Goal: Browse casually: Explore the website without a specific task or goal

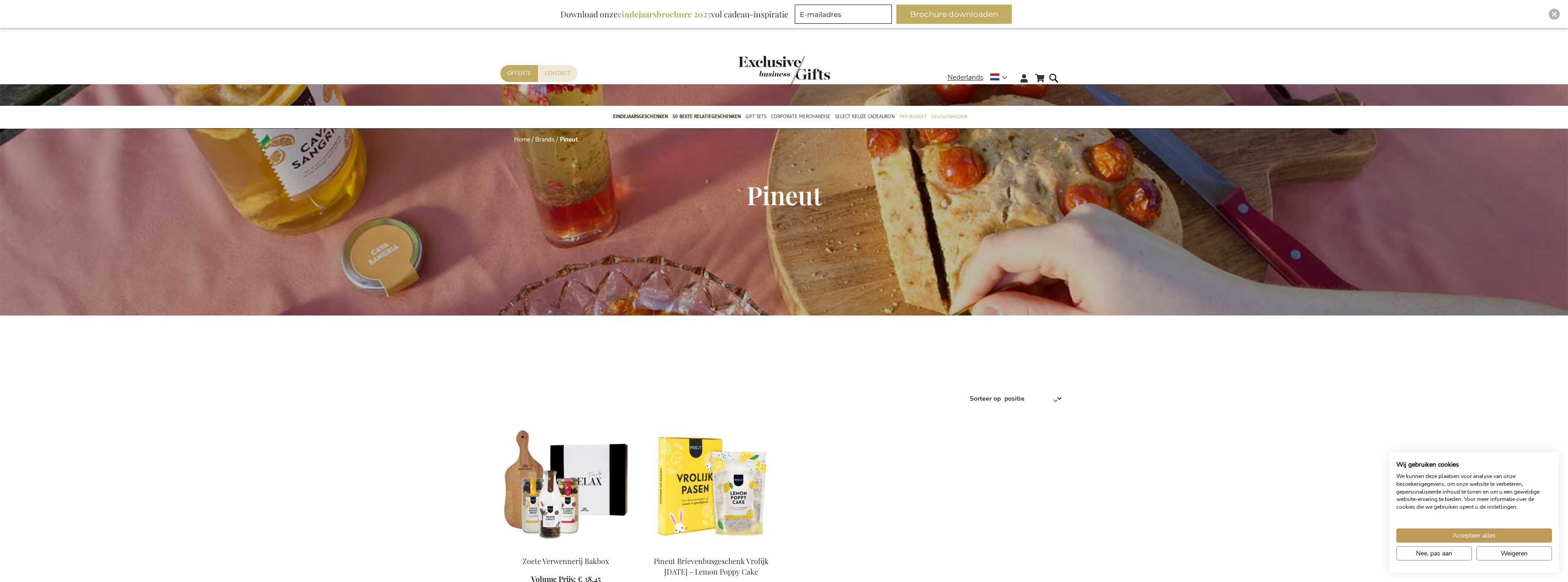
click at [779, 74] on img "store logo" at bounding box center [784, 71] width 91 height 30
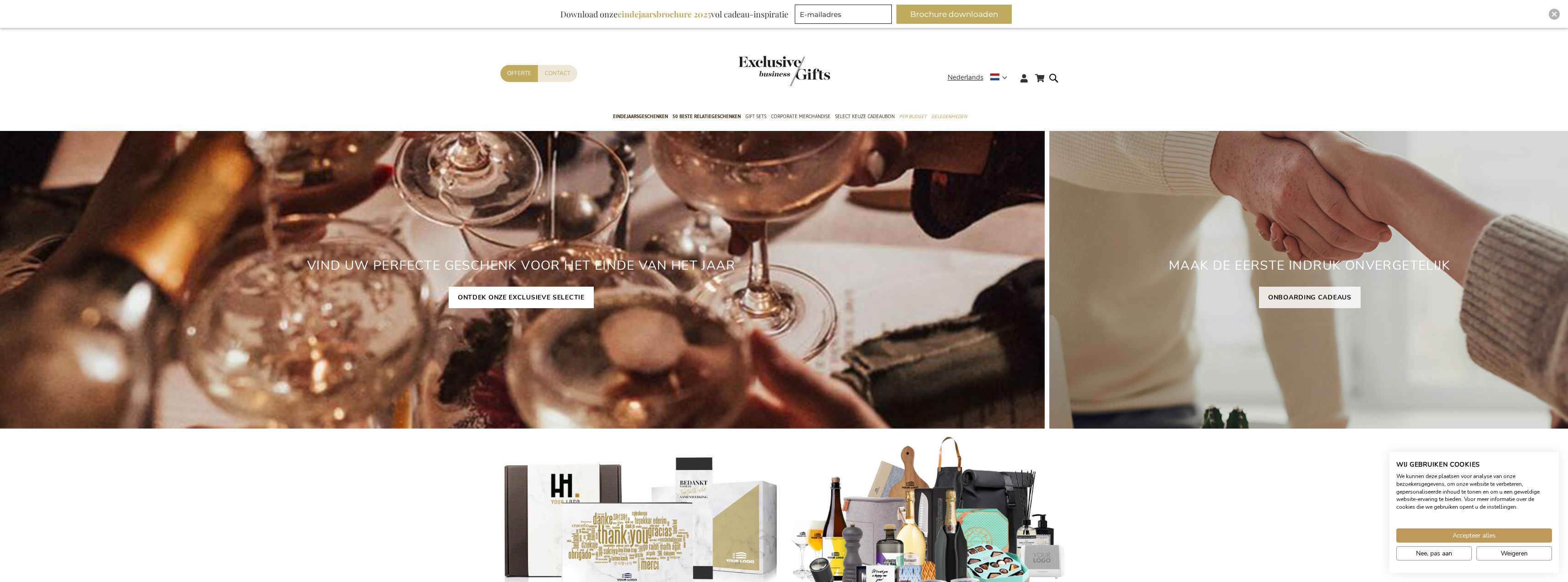
click at [531, 302] on link "ONTDEK ONZE EXCLUSIEVE SELECTIE" at bounding box center [521, 297] width 145 height 21
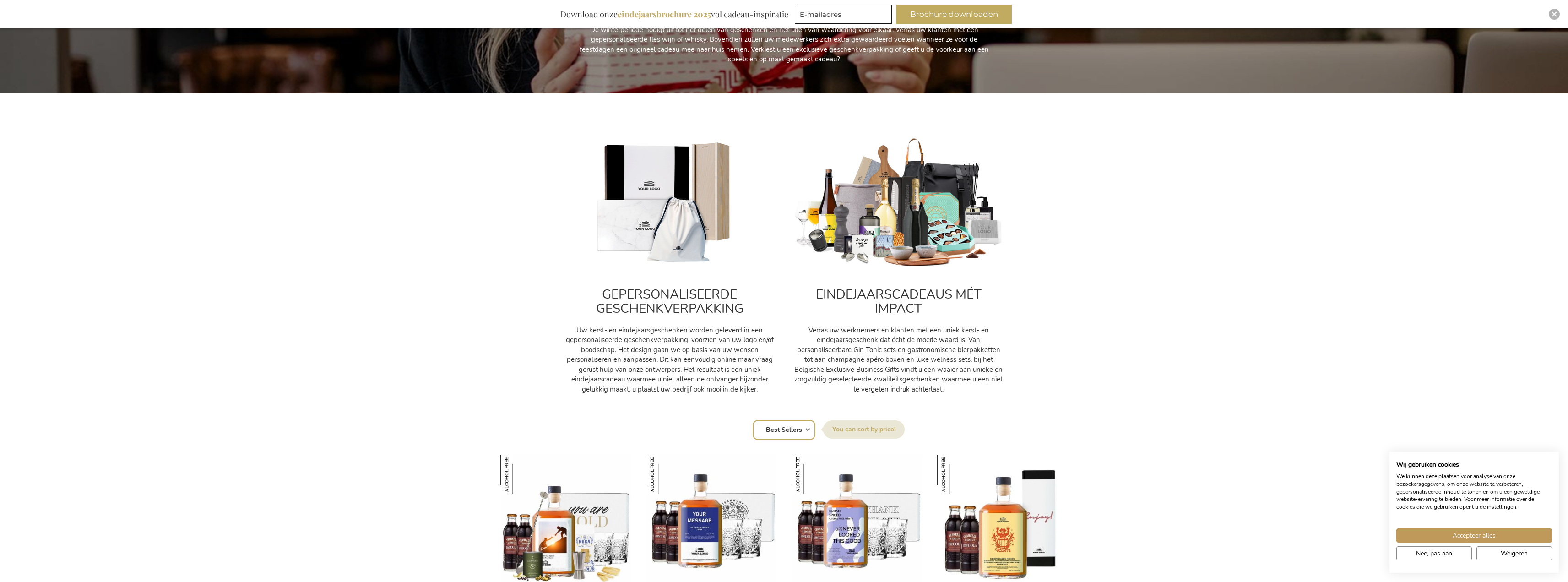
drag, startPoint x: 447, startPoint y: 368, endPoint x: 451, endPoint y: 389, distance: 21.4
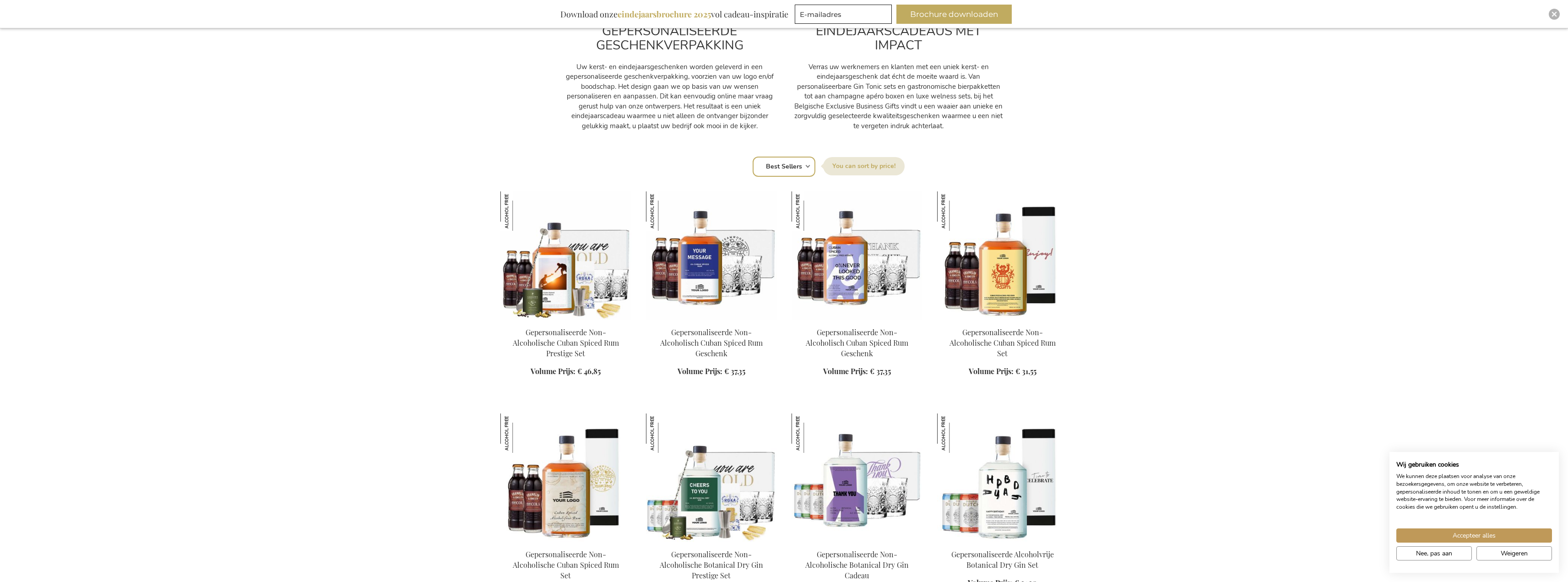
drag, startPoint x: 1172, startPoint y: 219, endPoint x: 1179, endPoint y: 309, distance: 90.3
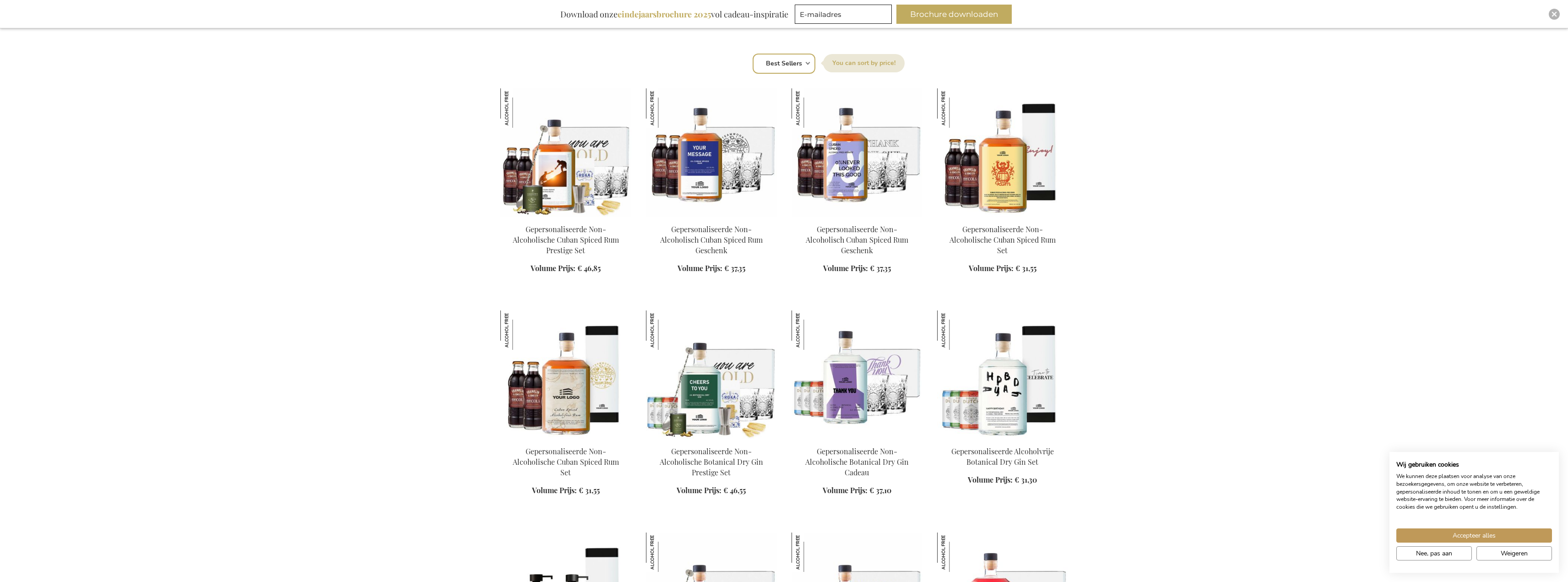
drag, startPoint x: 1404, startPoint y: 125, endPoint x: 1404, endPoint y: 154, distance: 29.0
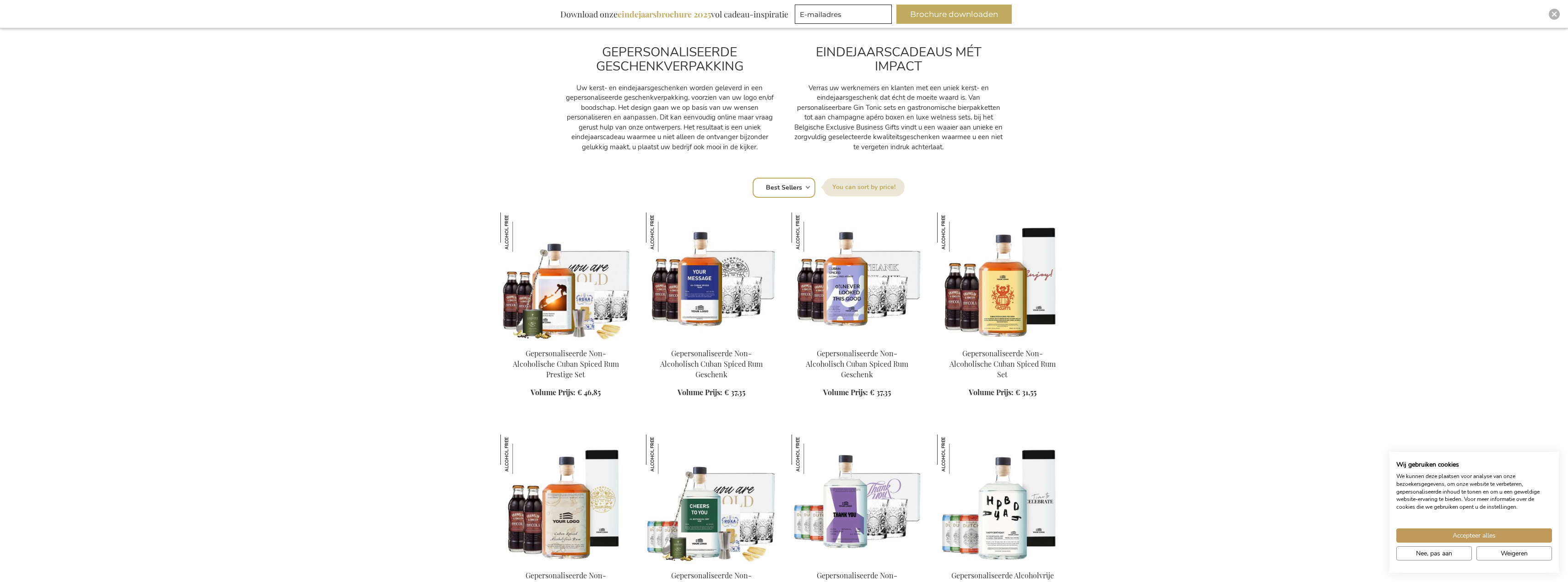
scroll to position [405, 0]
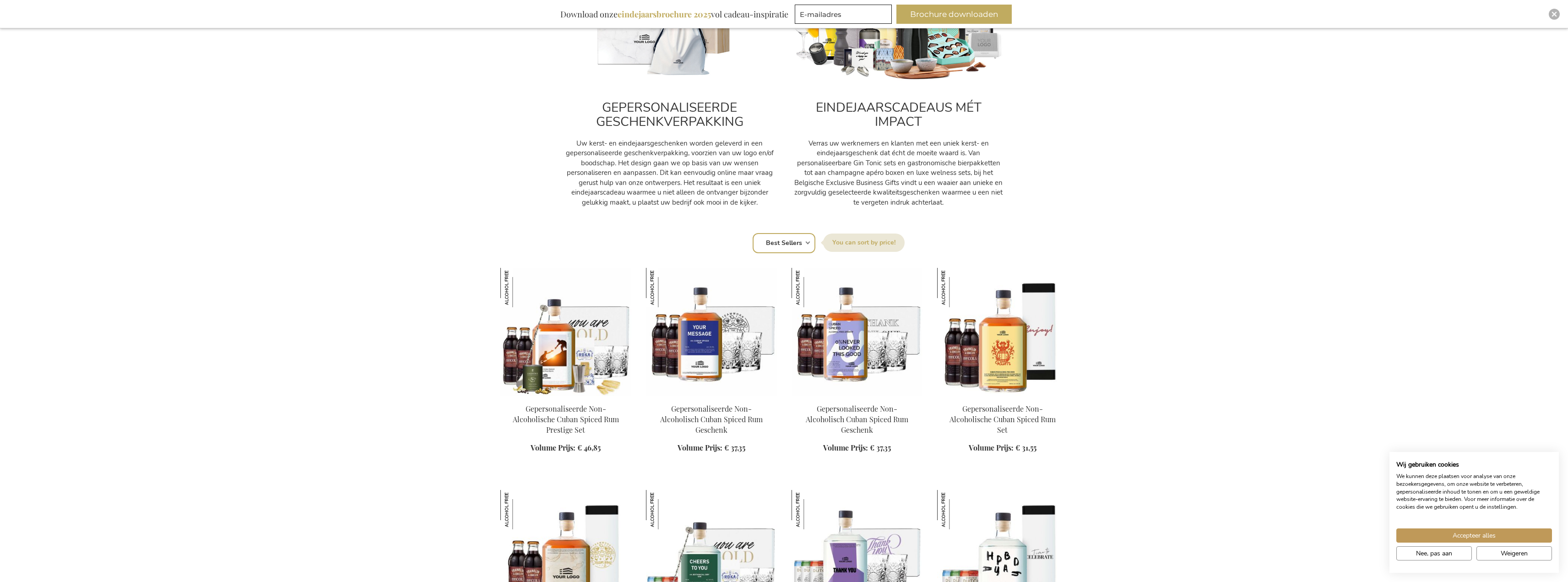
click at [806, 239] on select "Positie Best Sellers Meest bekeken Nieuw Biggest Saving Price: low to high Pric…" at bounding box center [783, 243] width 63 height 20
click at [1475, 533] on span "Accepteer alles" at bounding box center [1474, 536] width 43 height 10
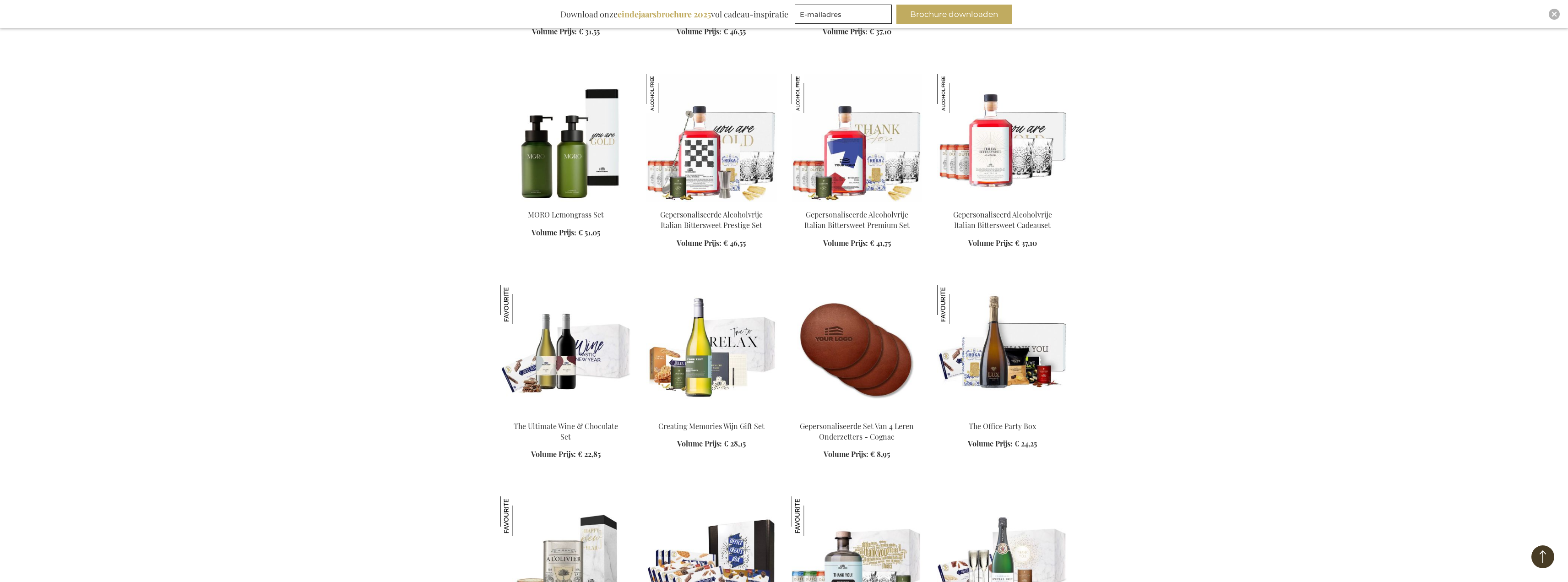
scroll to position [1056, 0]
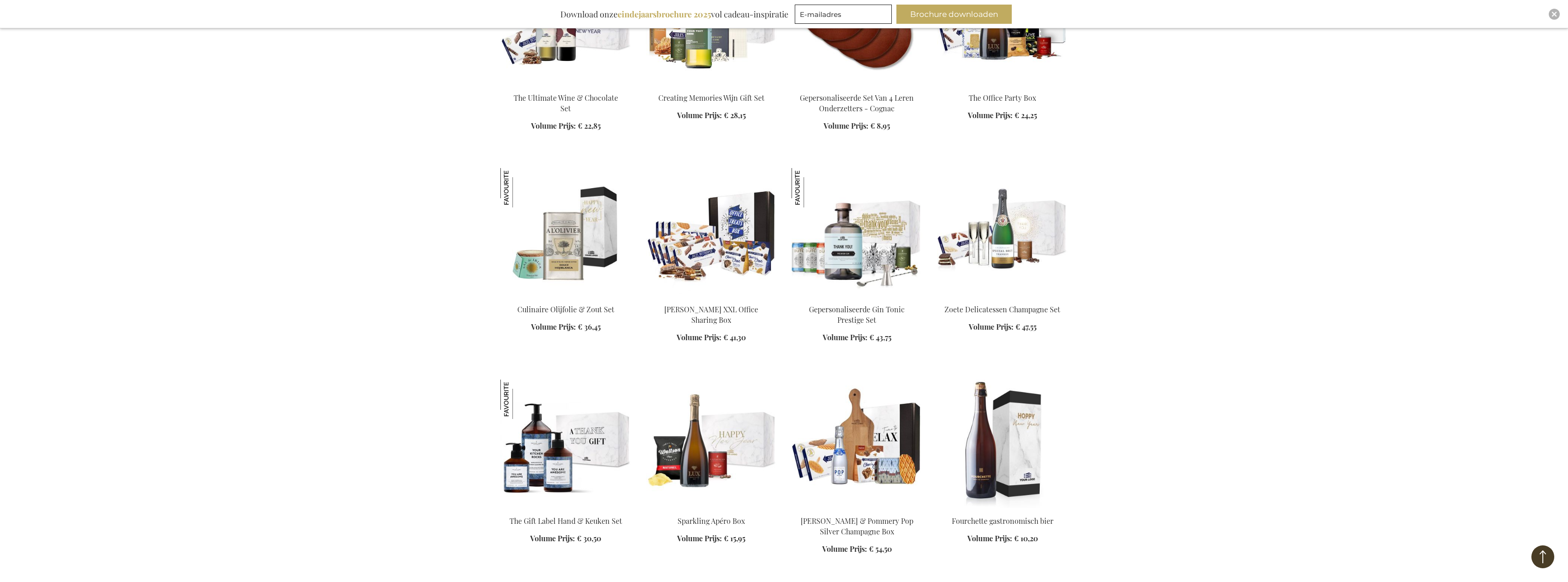
scroll to position [1376, 0]
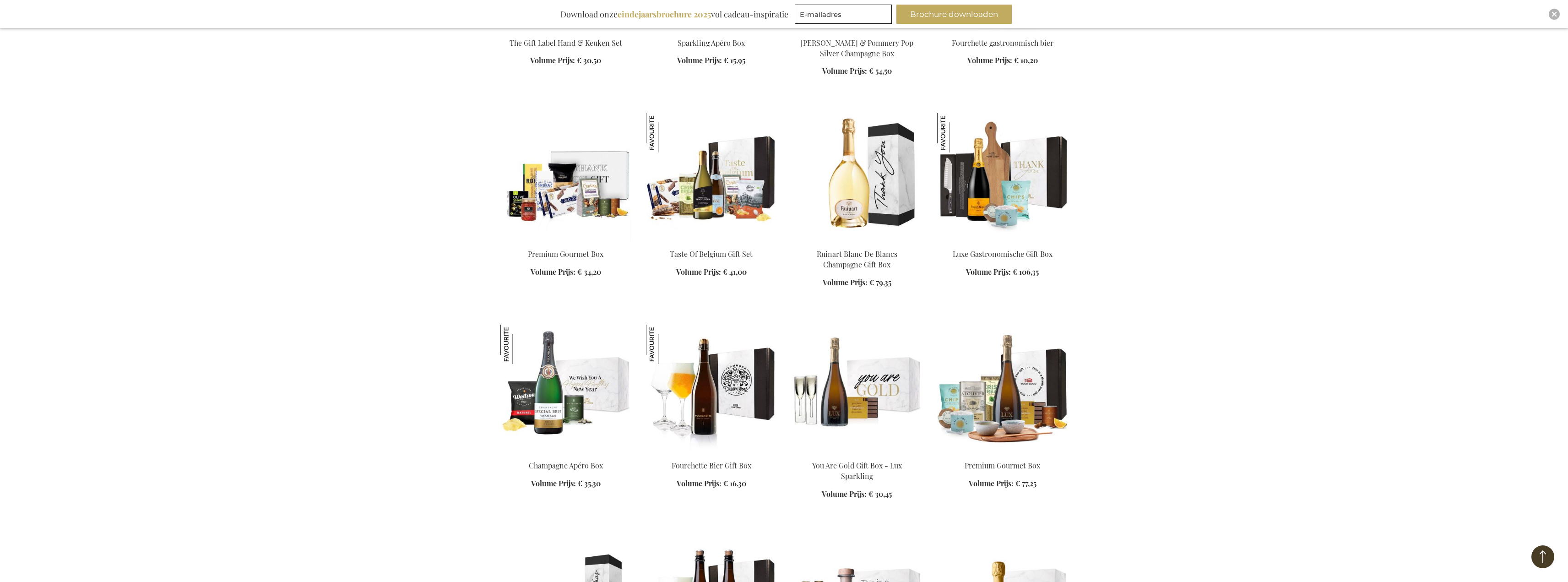
drag, startPoint x: 1381, startPoint y: 262, endPoint x: 1390, endPoint y: 317, distance: 55.7
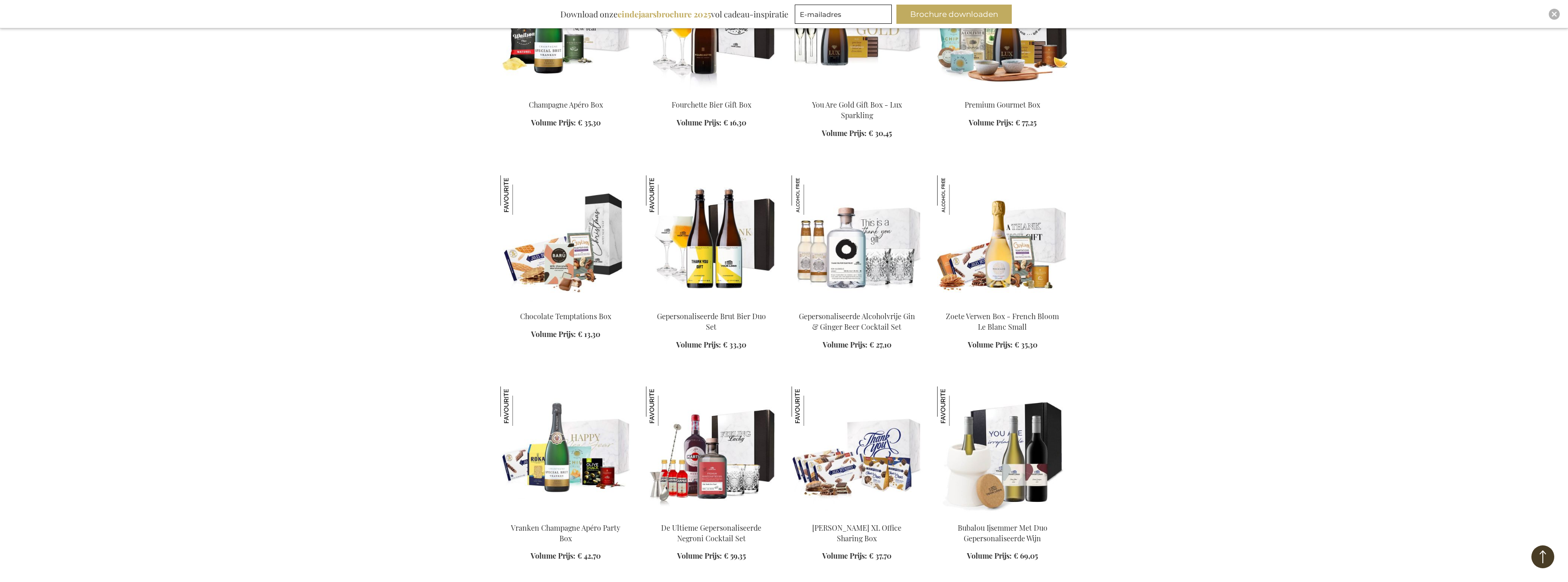
scroll to position [2214, 0]
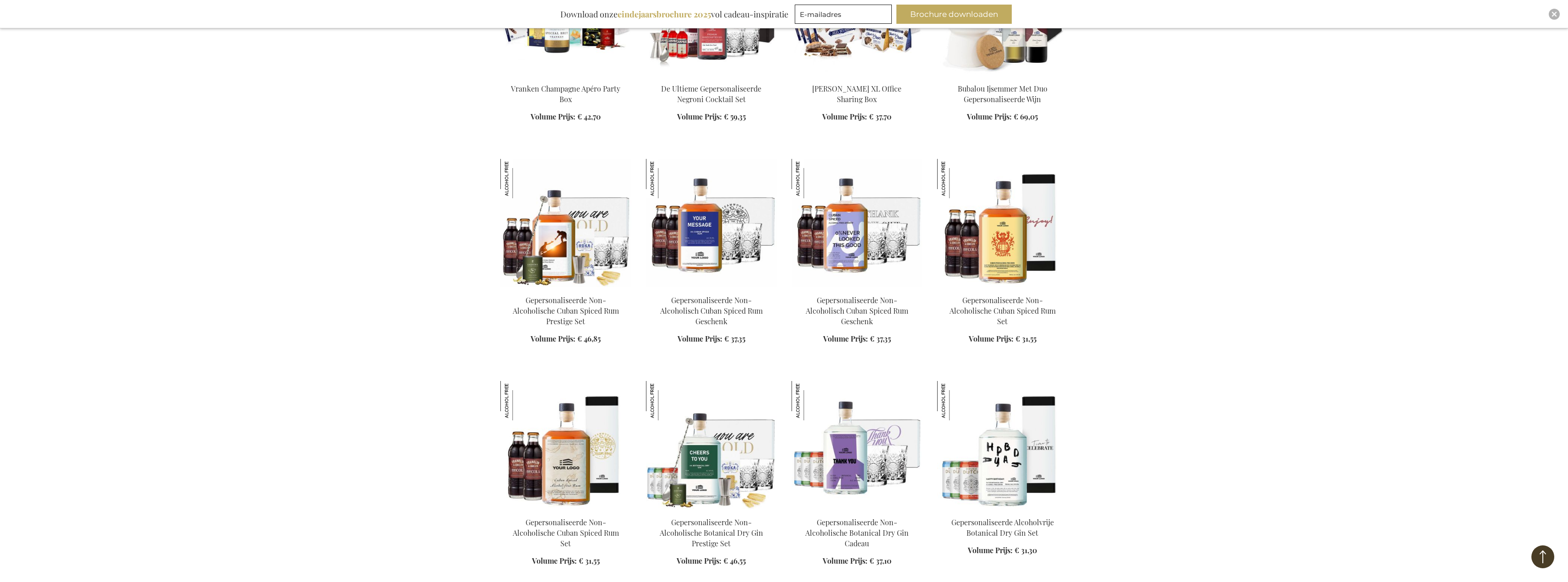
scroll to position [2750, 0]
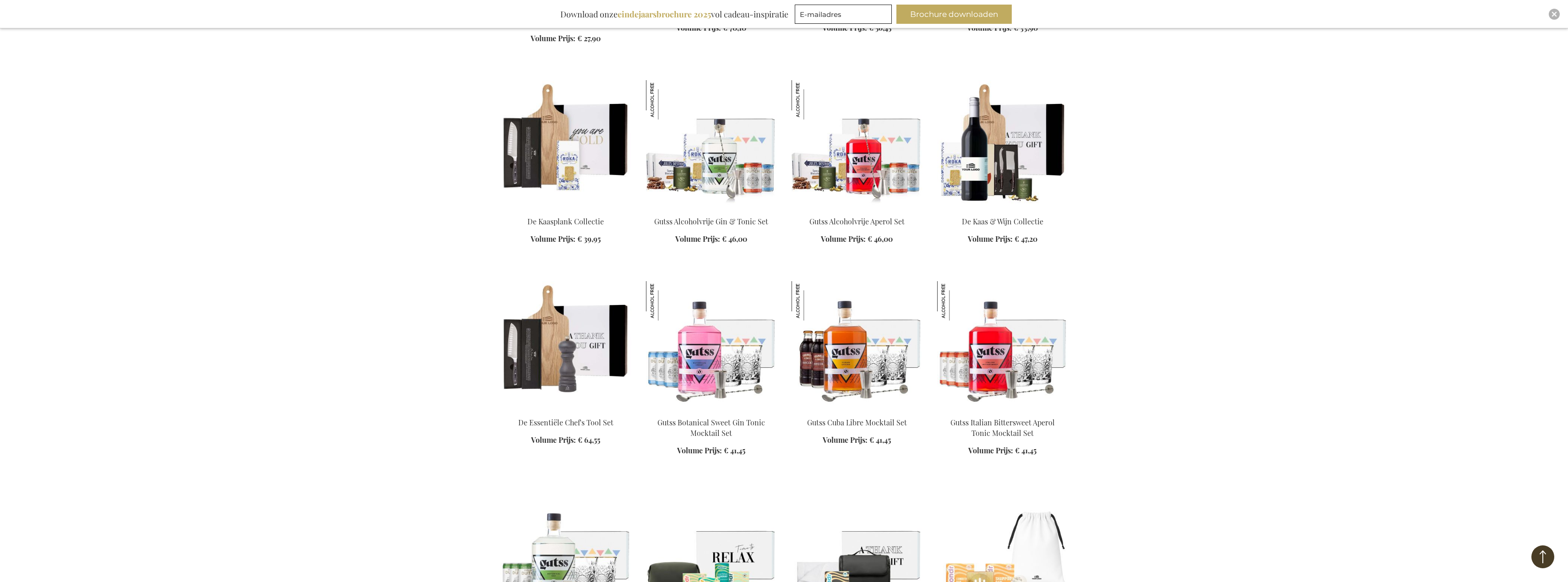
scroll to position [3885, 0]
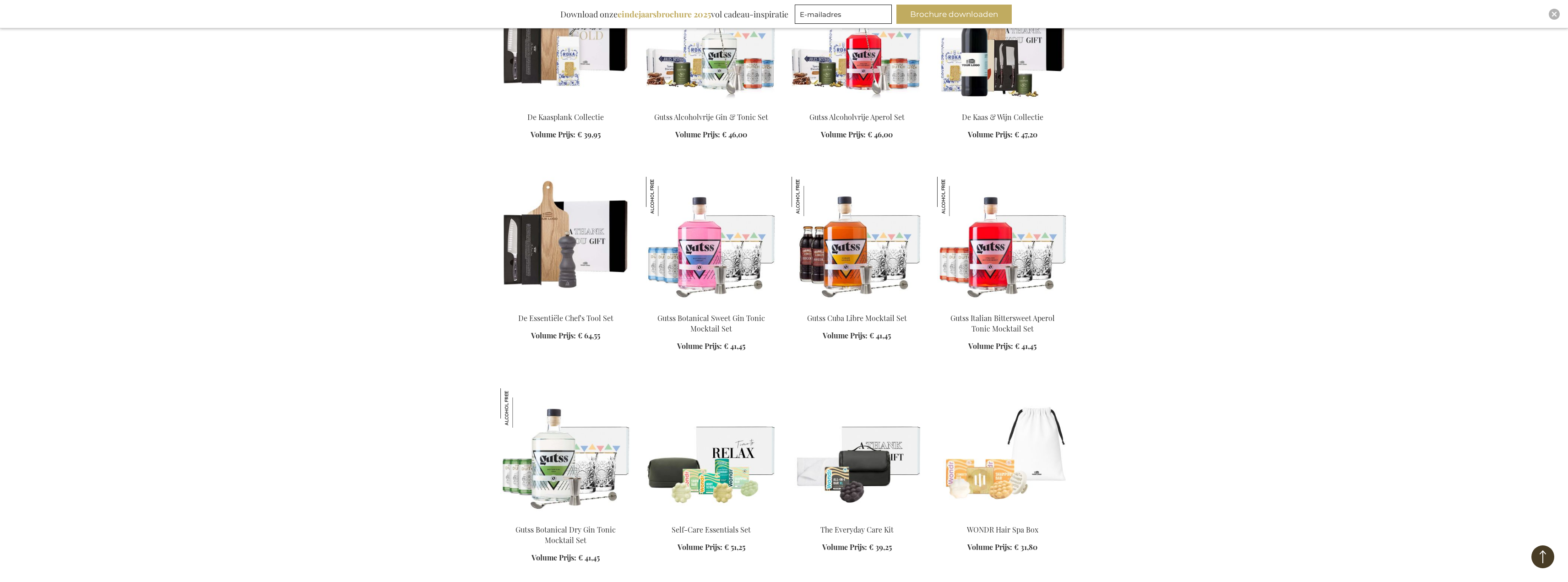
drag, startPoint x: 1341, startPoint y: 301, endPoint x: 1343, endPoint y: 320, distance: 19.1
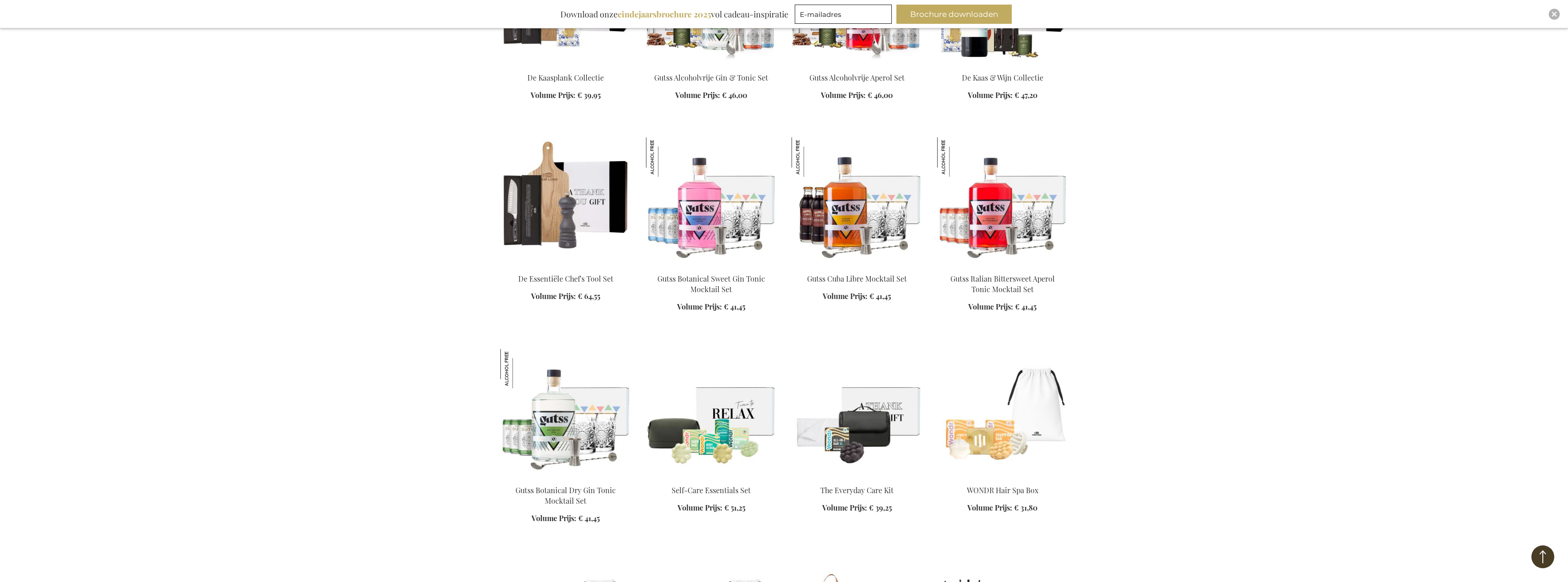
drag, startPoint x: 1351, startPoint y: 251, endPoint x: 1351, endPoint y: 278, distance: 27.0
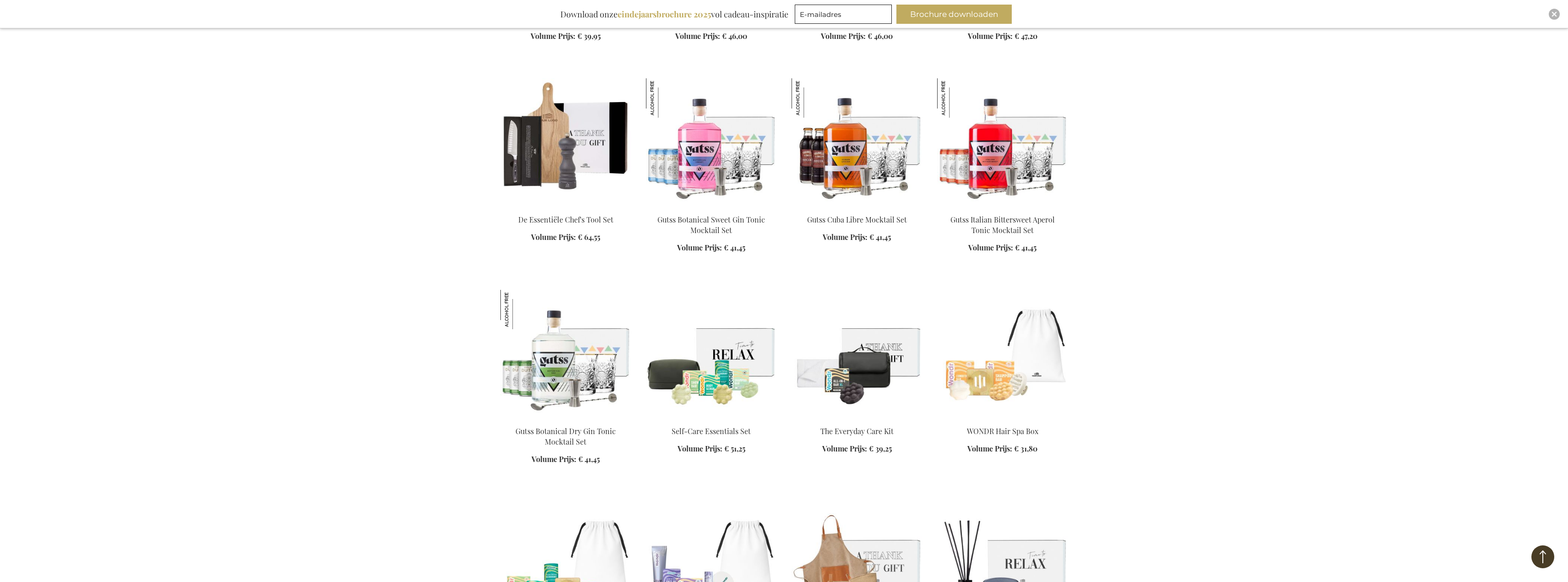
drag, startPoint x: 1351, startPoint y: 278, endPoint x: 1339, endPoint y: 339, distance: 62.2
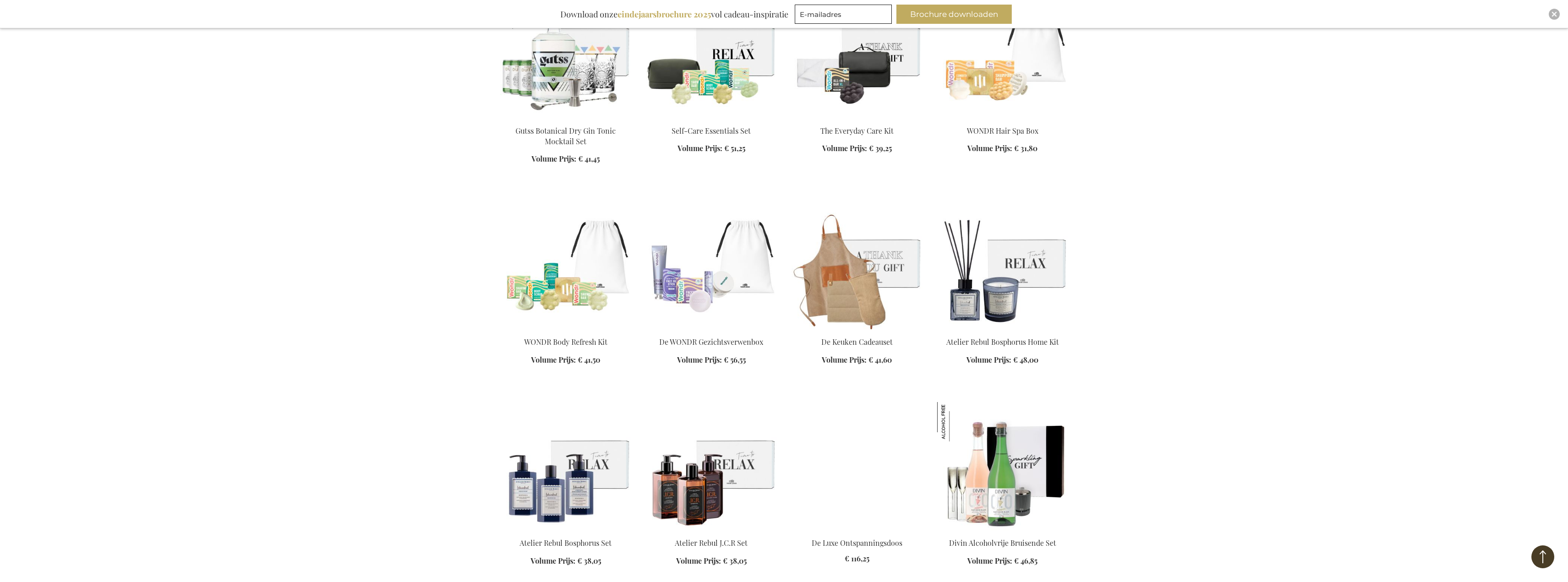
drag, startPoint x: 1339, startPoint y: 334, endPoint x: 1340, endPoint y: 414, distance: 80.0
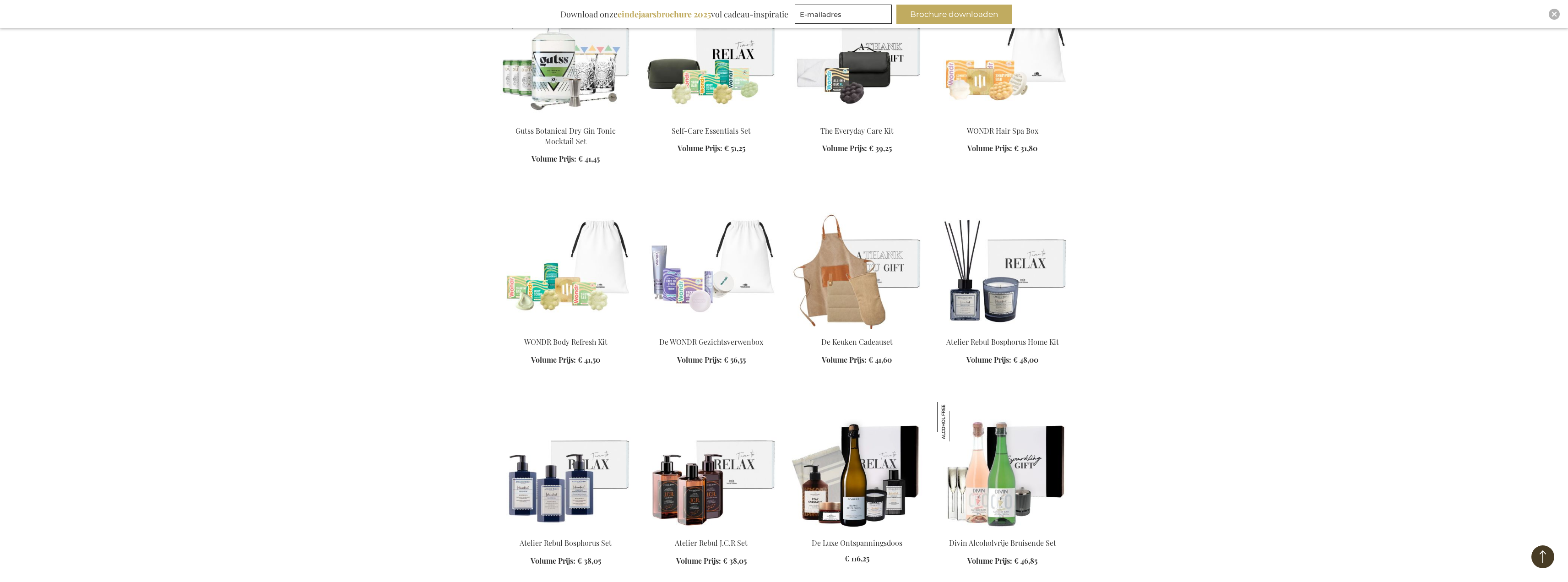
scroll to position [4381, 0]
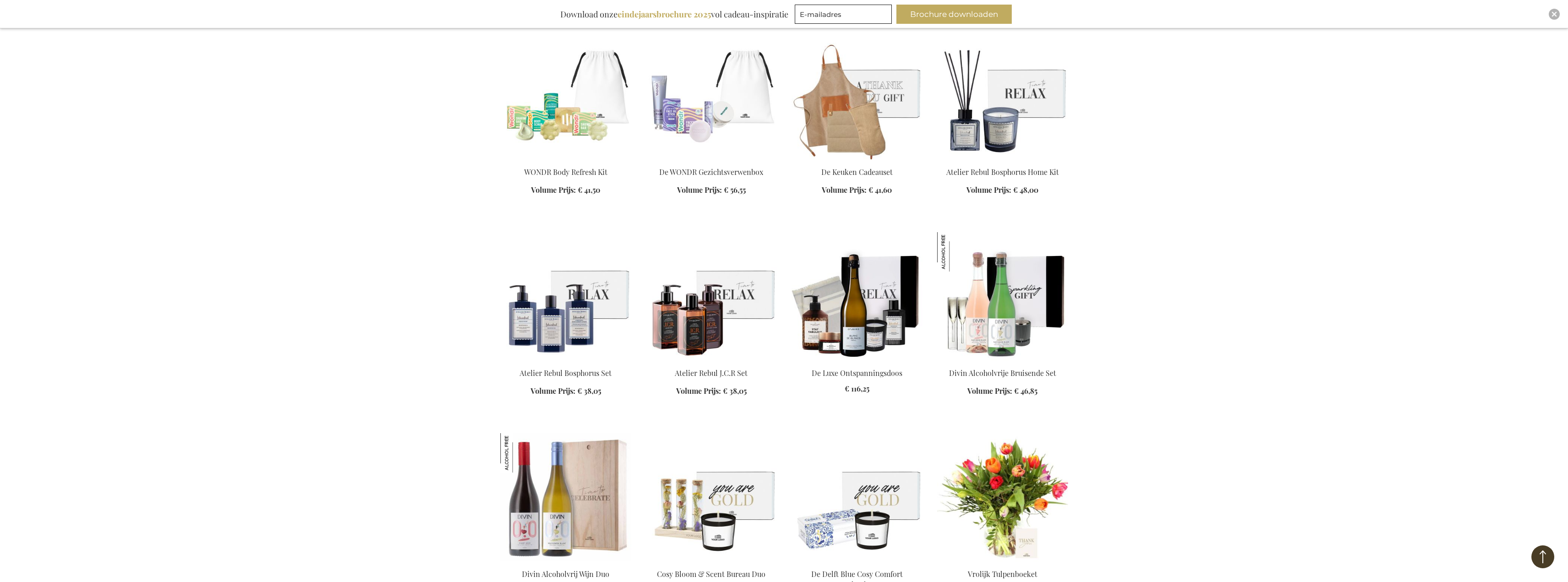
drag, startPoint x: 1357, startPoint y: 320, endPoint x: 1360, endPoint y: 374, distance: 54.1
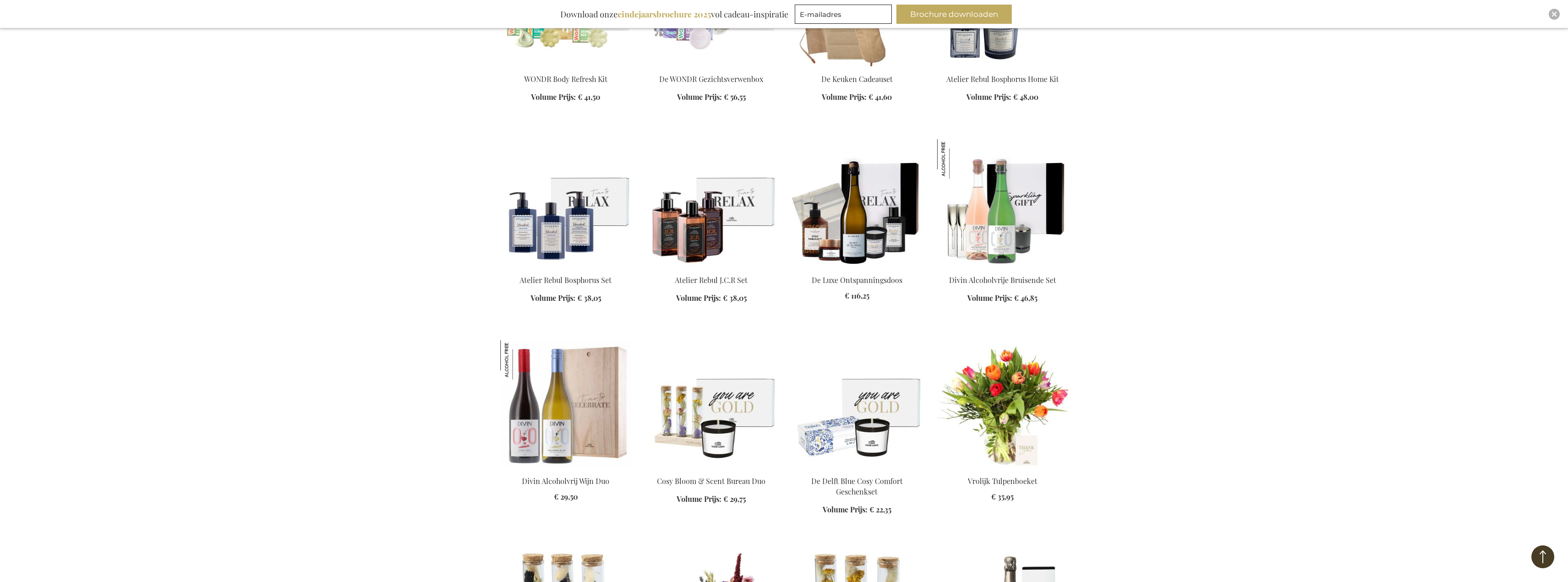
drag, startPoint x: 1360, startPoint y: 371, endPoint x: 1353, endPoint y: 411, distance: 40.6
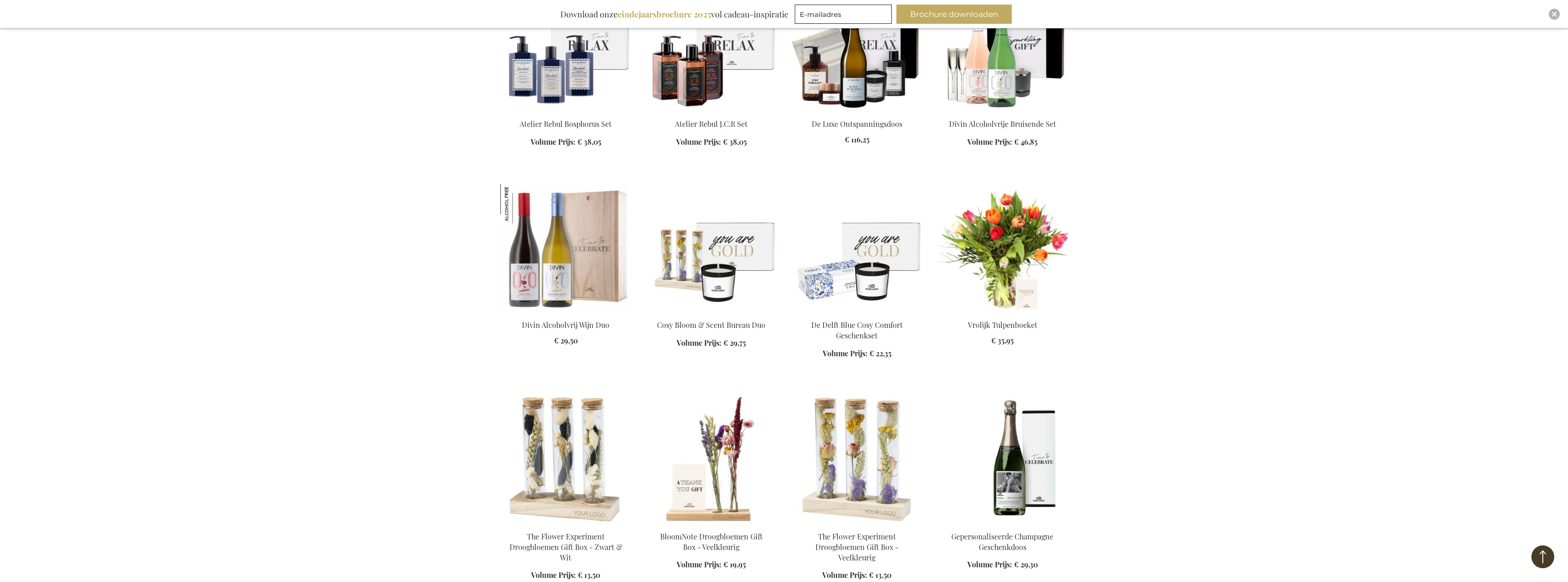
drag, startPoint x: 1233, startPoint y: 370, endPoint x: 1234, endPoint y: 420, distance: 50.0
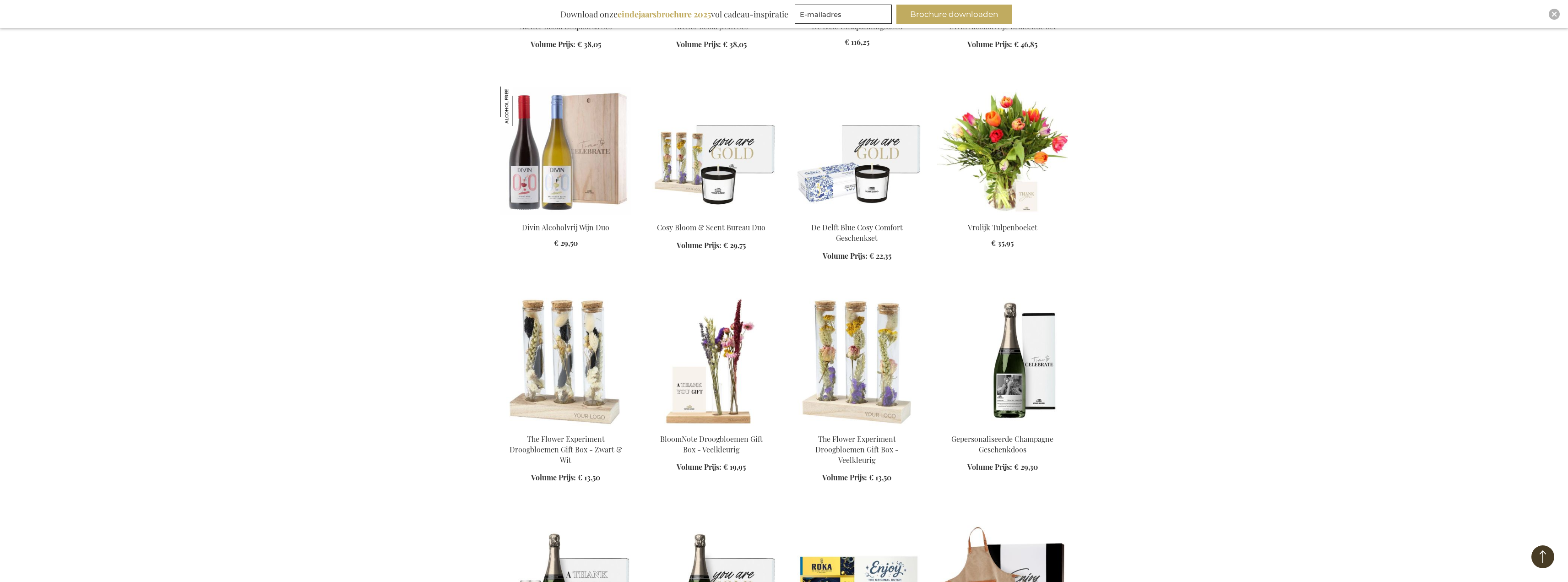
drag, startPoint x: 1357, startPoint y: 202, endPoint x: 1353, endPoint y: 255, distance: 53.2
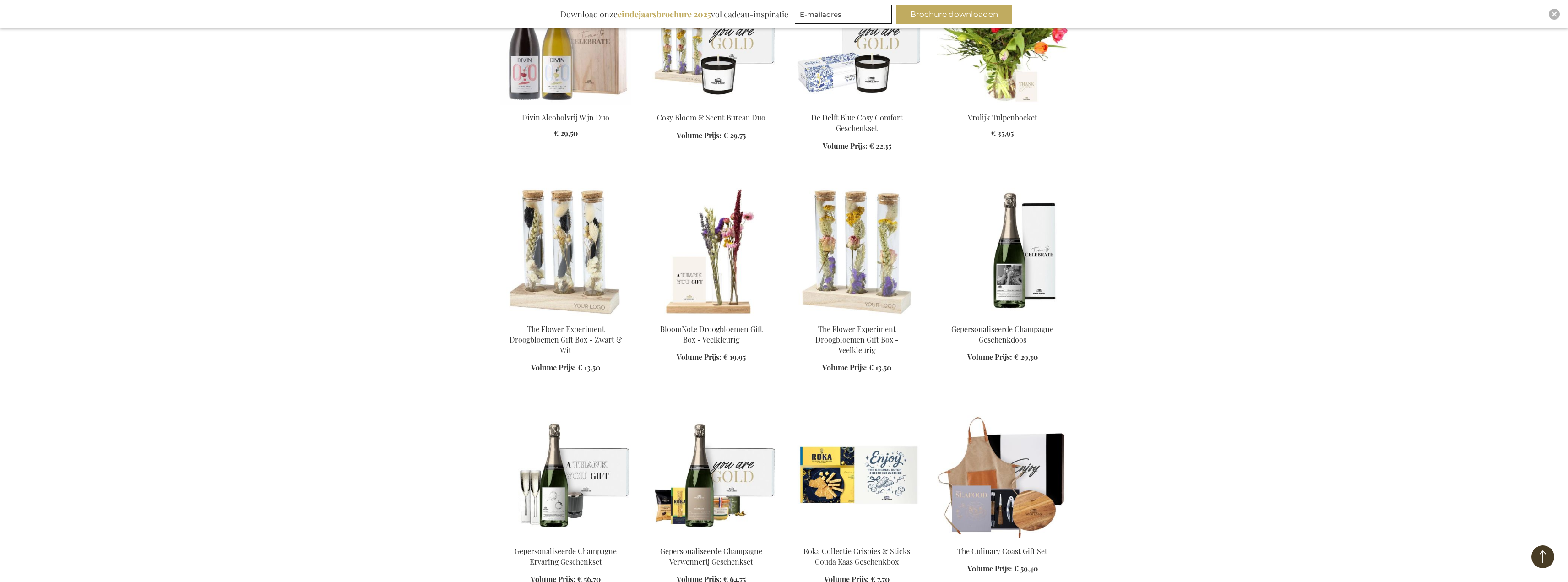
drag, startPoint x: 1373, startPoint y: 197, endPoint x: 1373, endPoint y: 256, distance: 59.0
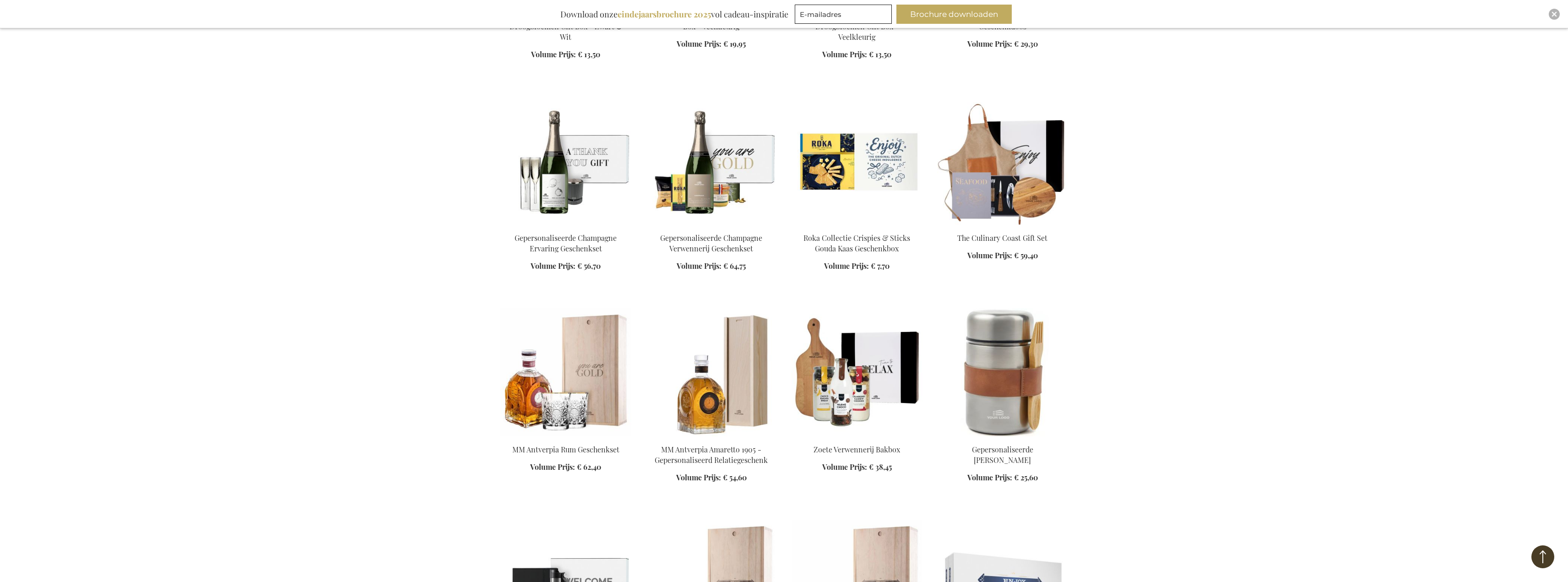
drag, startPoint x: 1371, startPoint y: 247, endPoint x: 1373, endPoint y: 314, distance: 67.0
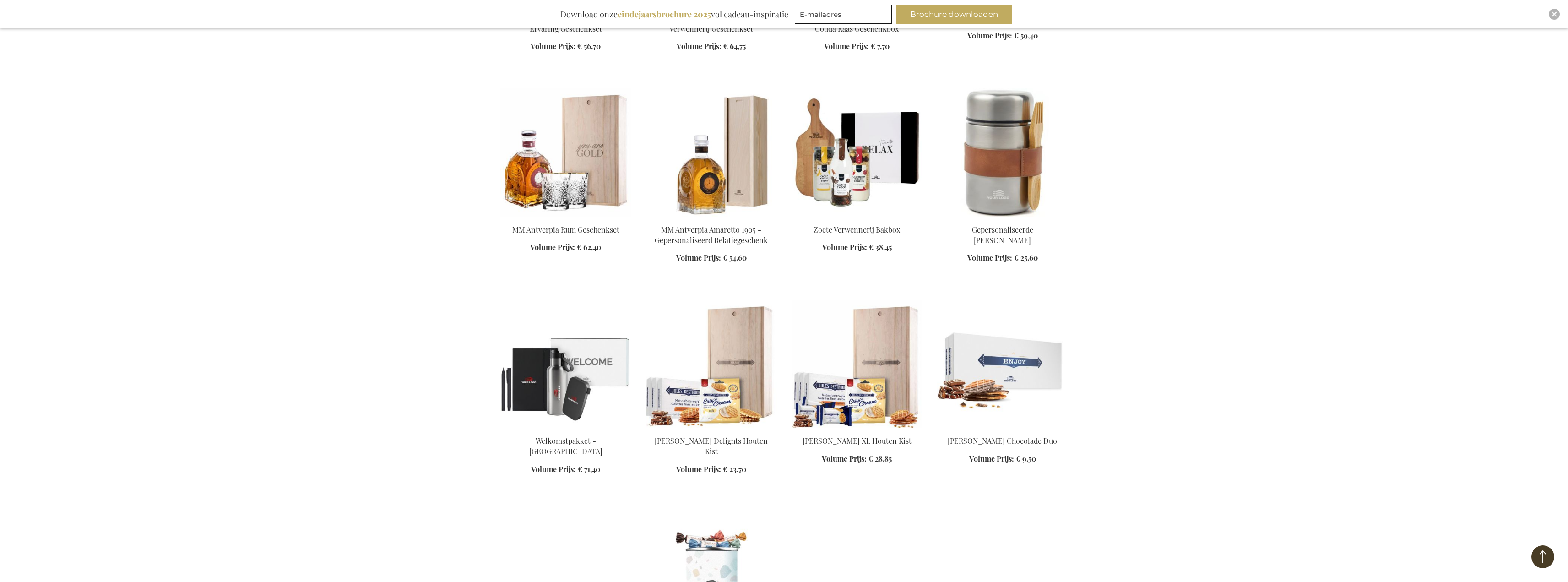
drag, startPoint x: 1373, startPoint y: 292, endPoint x: 1371, endPoint y: 329, distance: 37.1
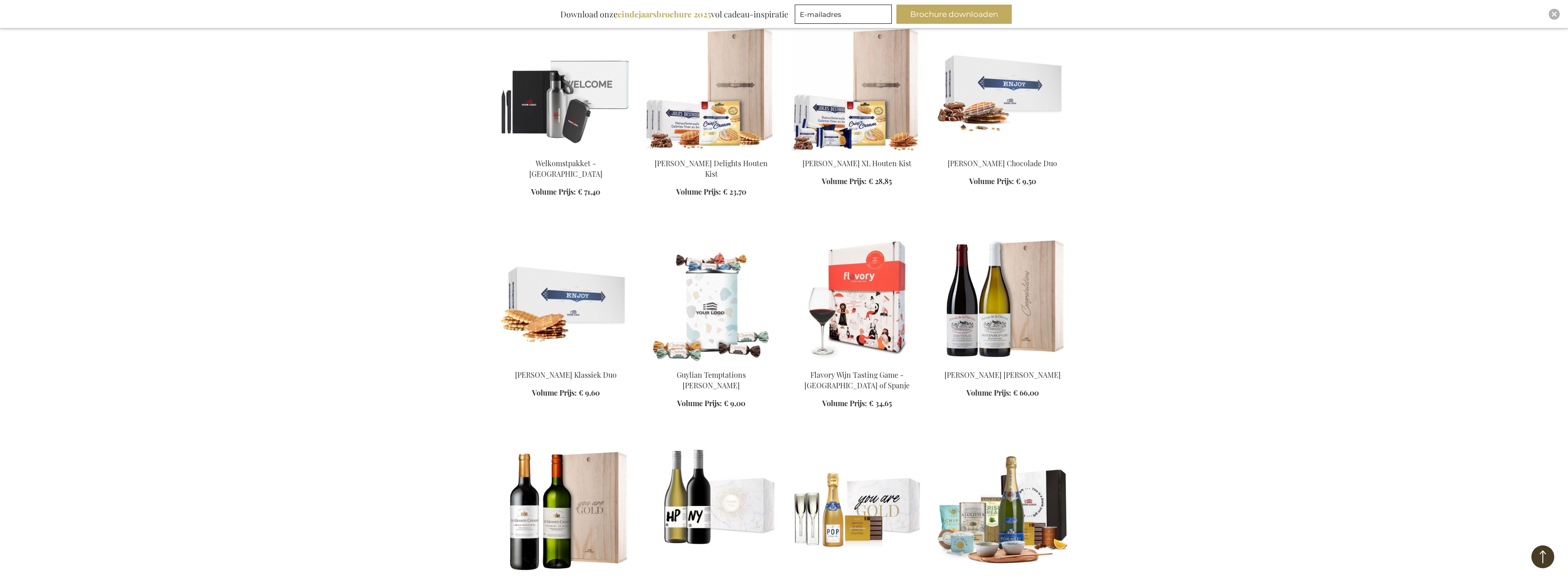
drag, startPoint x: 1372, startPoint y: 278, endPoint x: 1372, endPoint y: 307, distance: 29.0
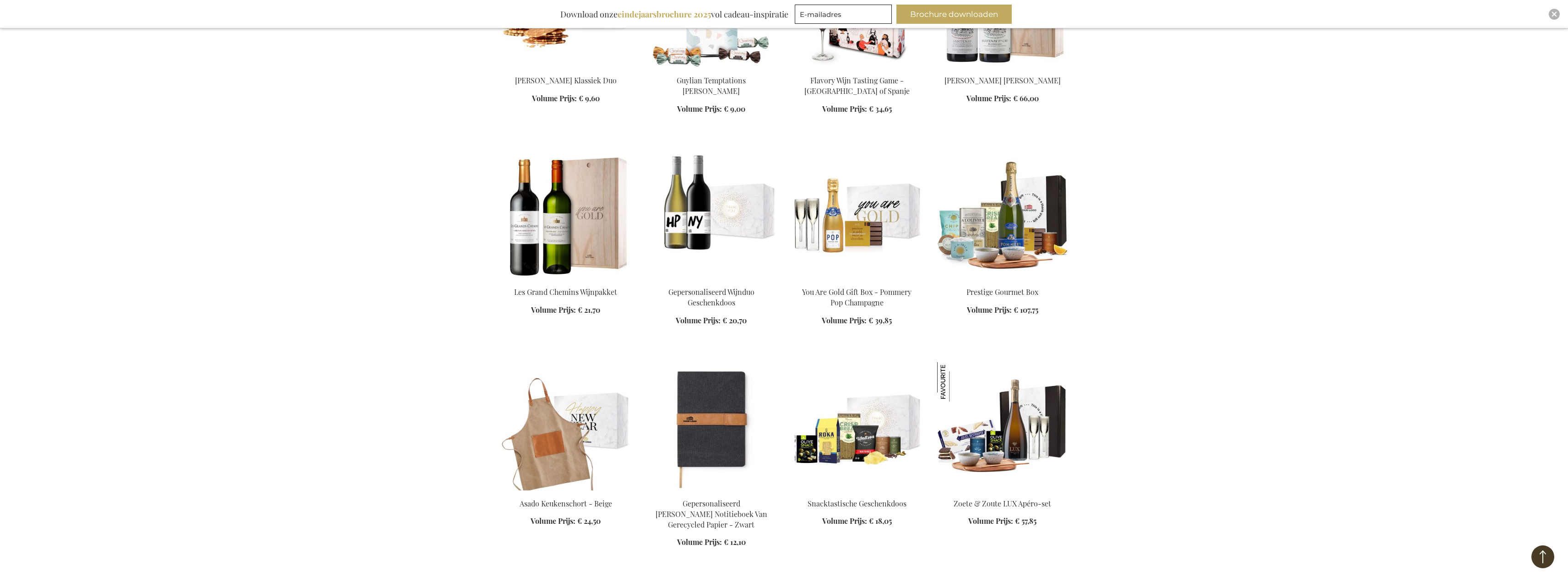
drag, startPoint x: 1370, startPoint y: 230, endPoint x: 1371, endPoint y: 255, distance: 25.0
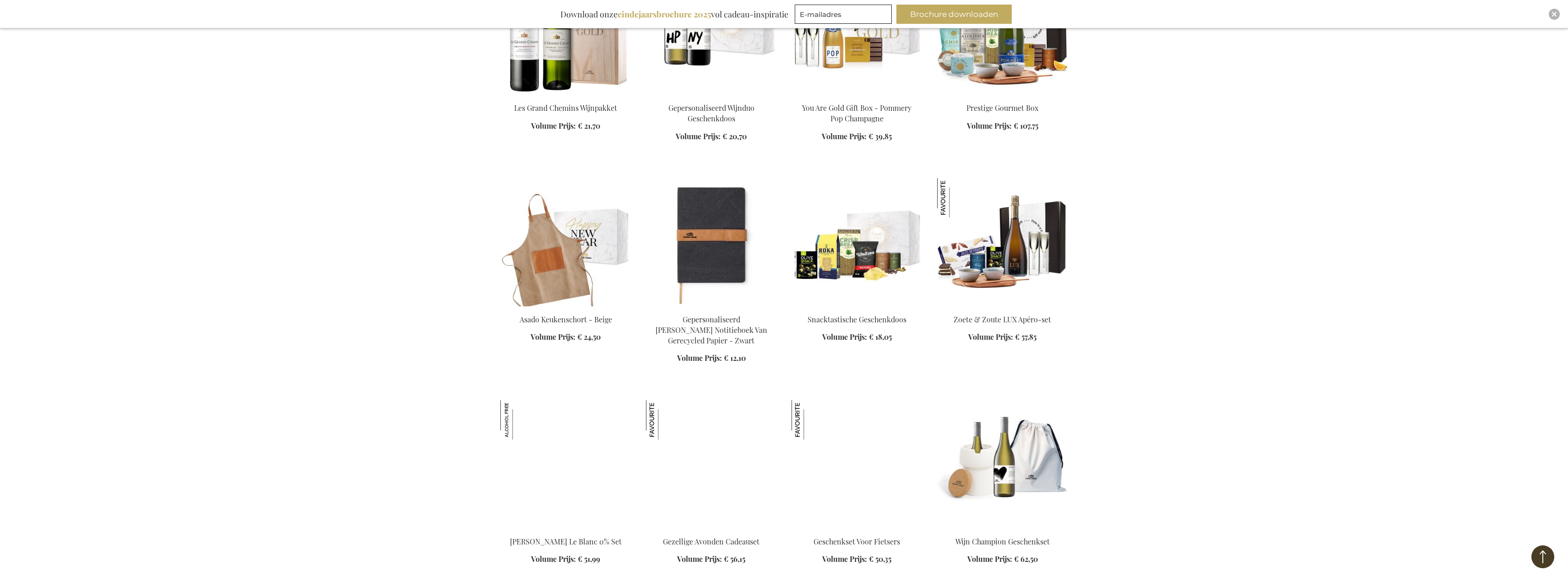
drag, startPoint x: 1371, startPoint y: 255, endPoint x: 1374, endPoint y: 276, distance: 21.2
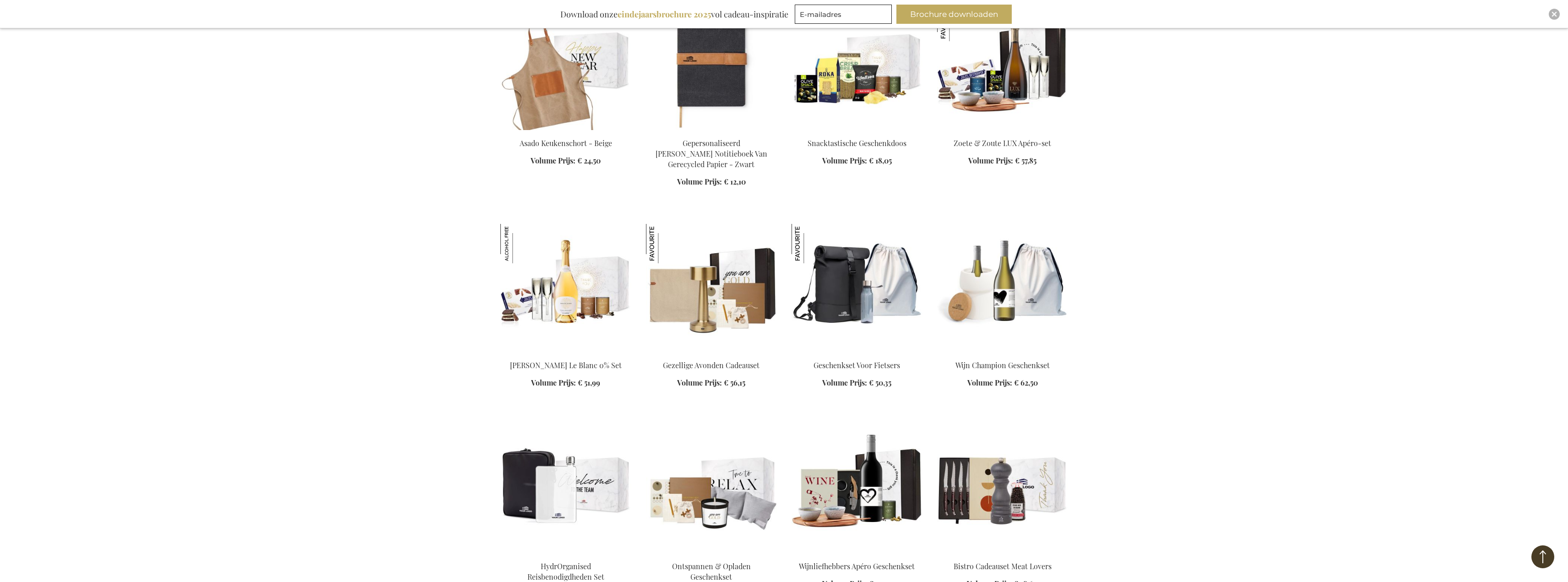
drag, startPoint x: 1375, startPoint y: 240, endPoint x: 1377, endPoint y: 273, distance: 33.1
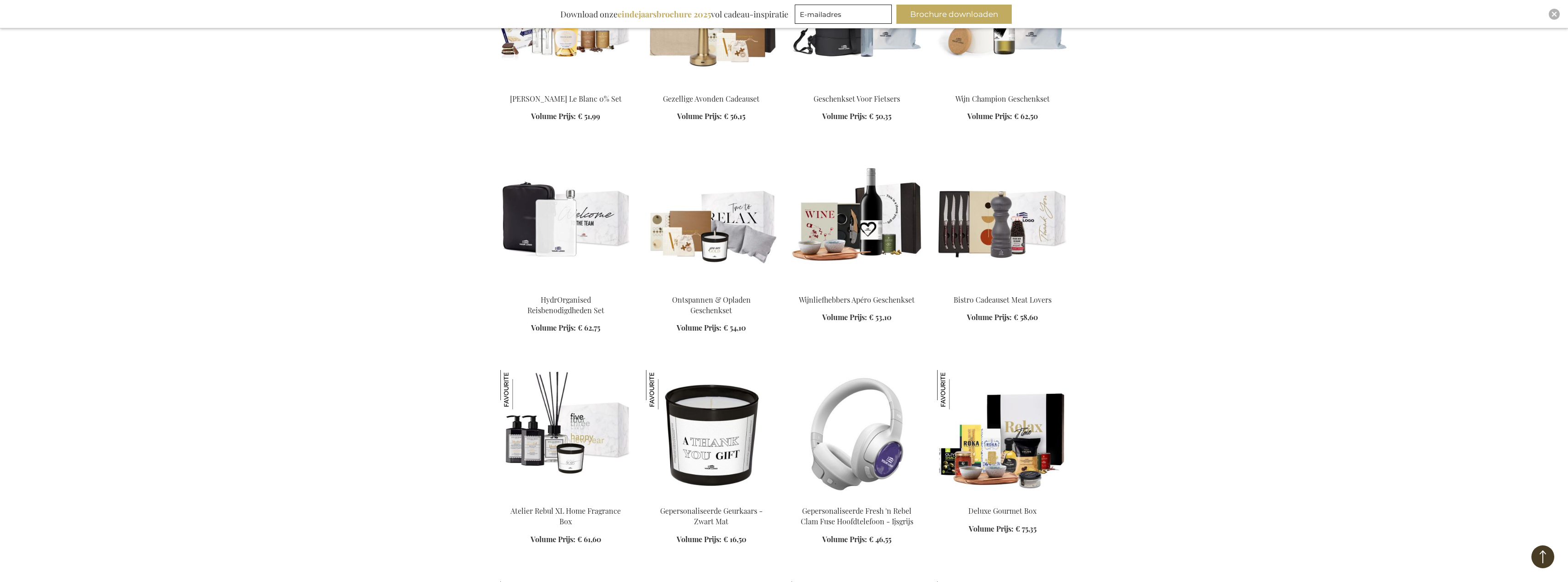
drag, startPoint x: 1377, startPoint y: 276, endPoint x: 1371, endPoint y: 344, distance: 68.3
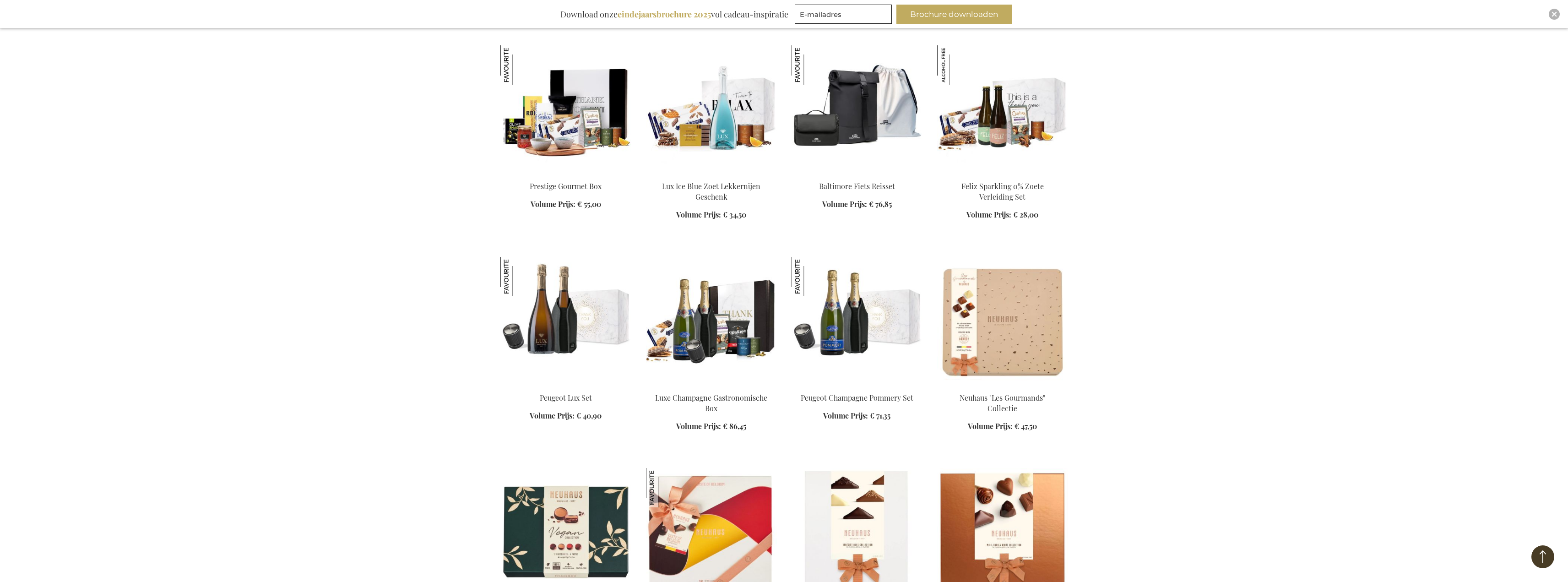
drag, startPoint x: 1371, startPoint y: 344, endPoint x: 1368, endPoint y: 376, distance: 32.1
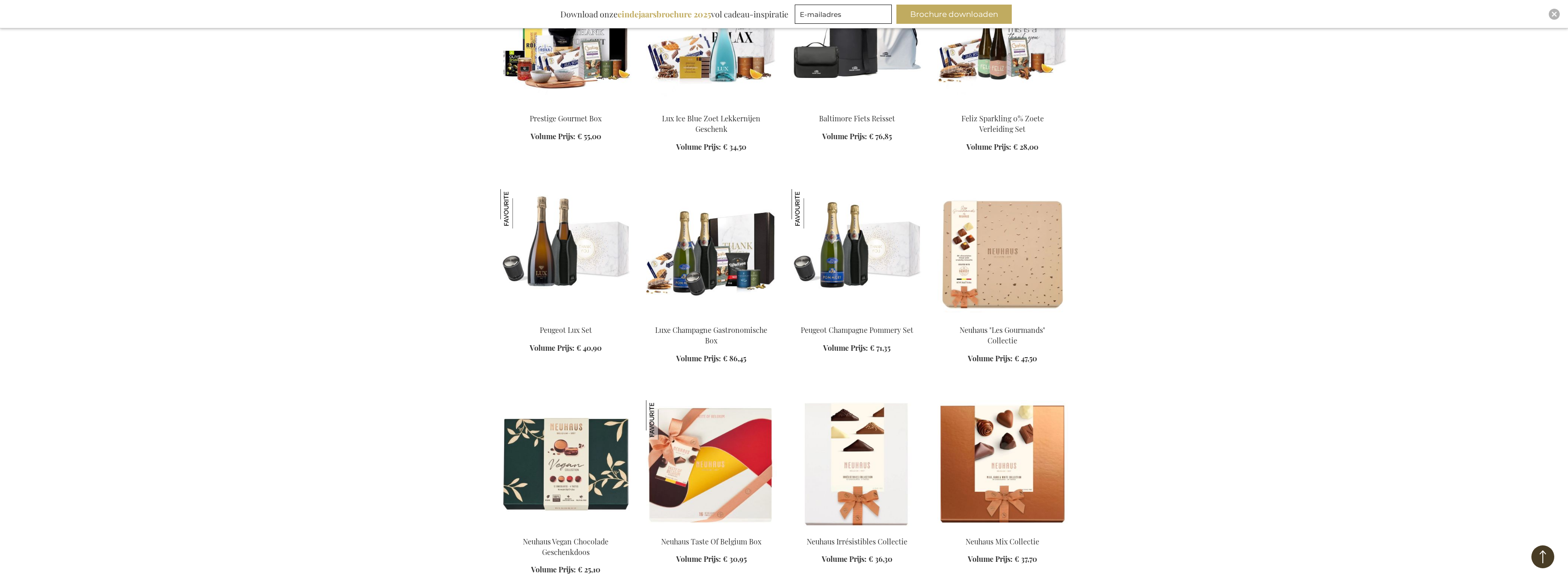
scroll to position [7280, 0]
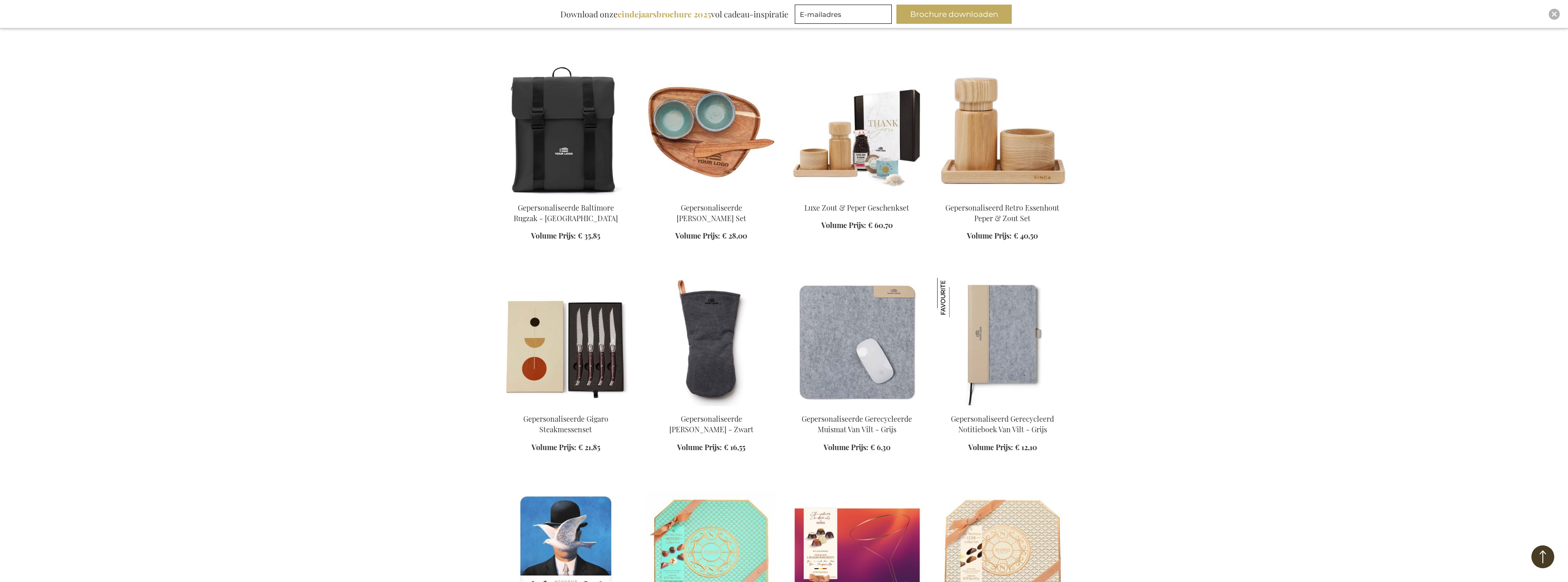
scroll to position [9339, 0]
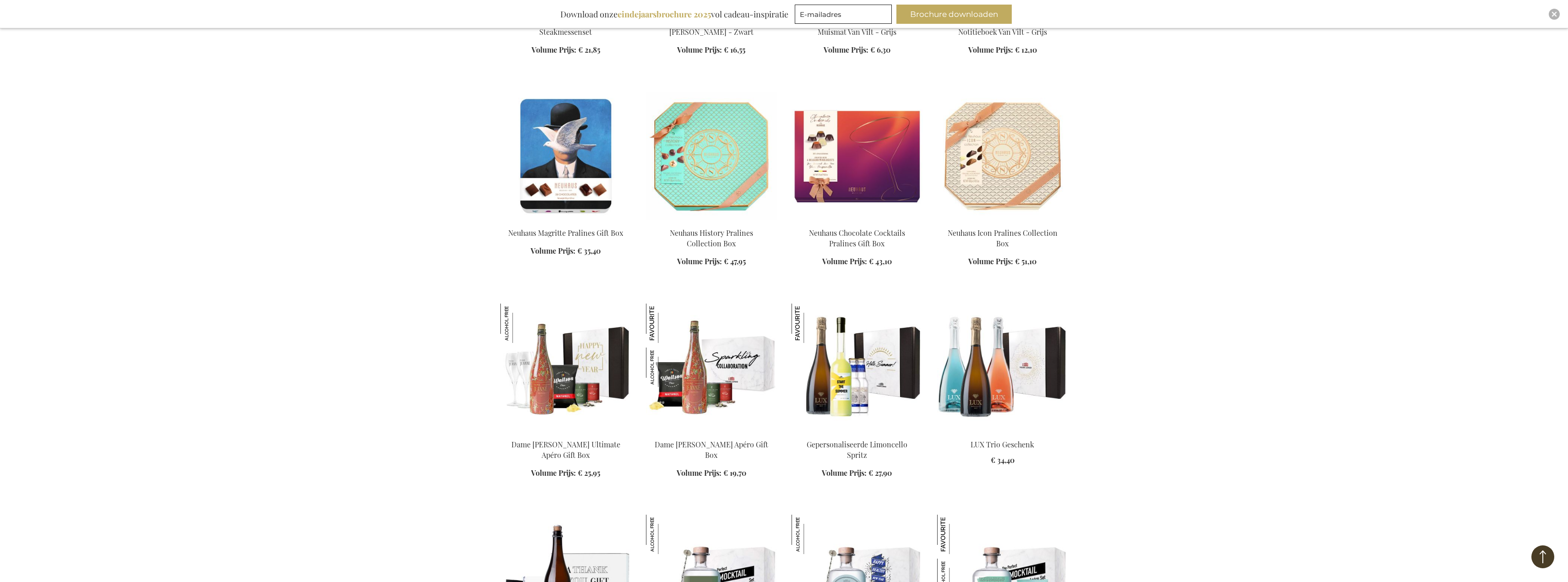
scroll to position [9748, 0]
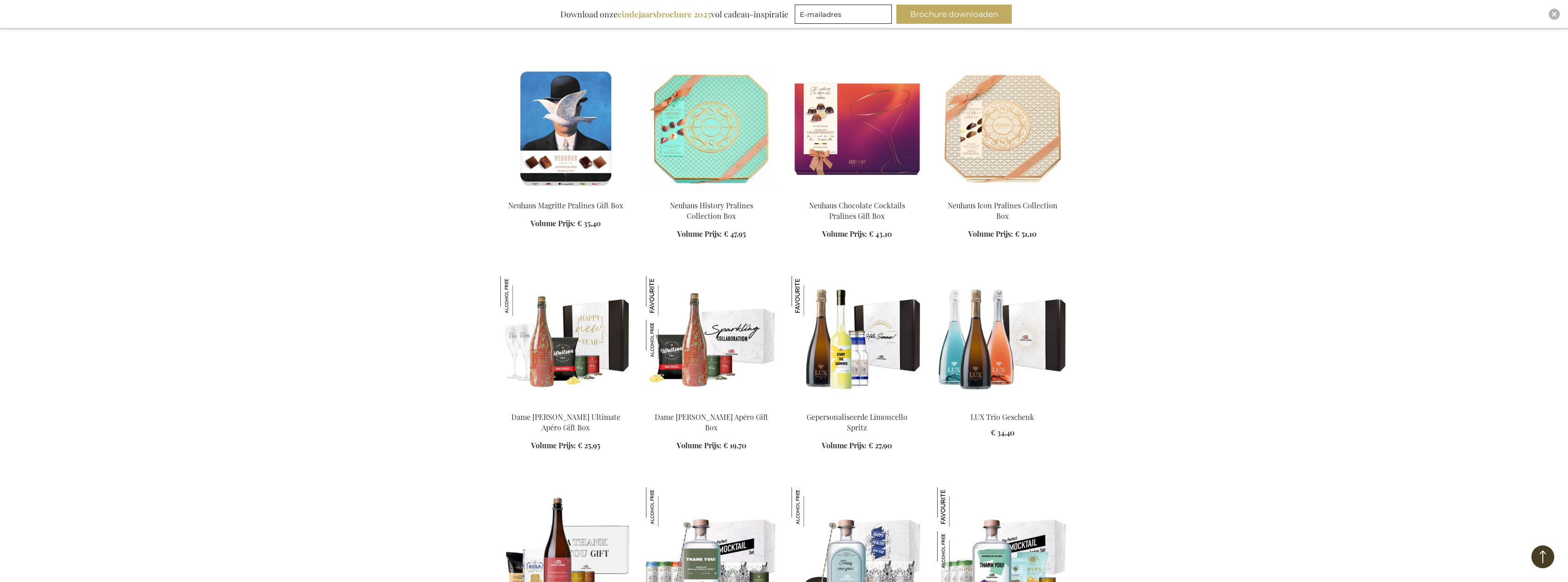
drag, startPoint x: 1432, startPoint y: 252, endPoint x: 1433, endPoint y: 278, distance: 26.0
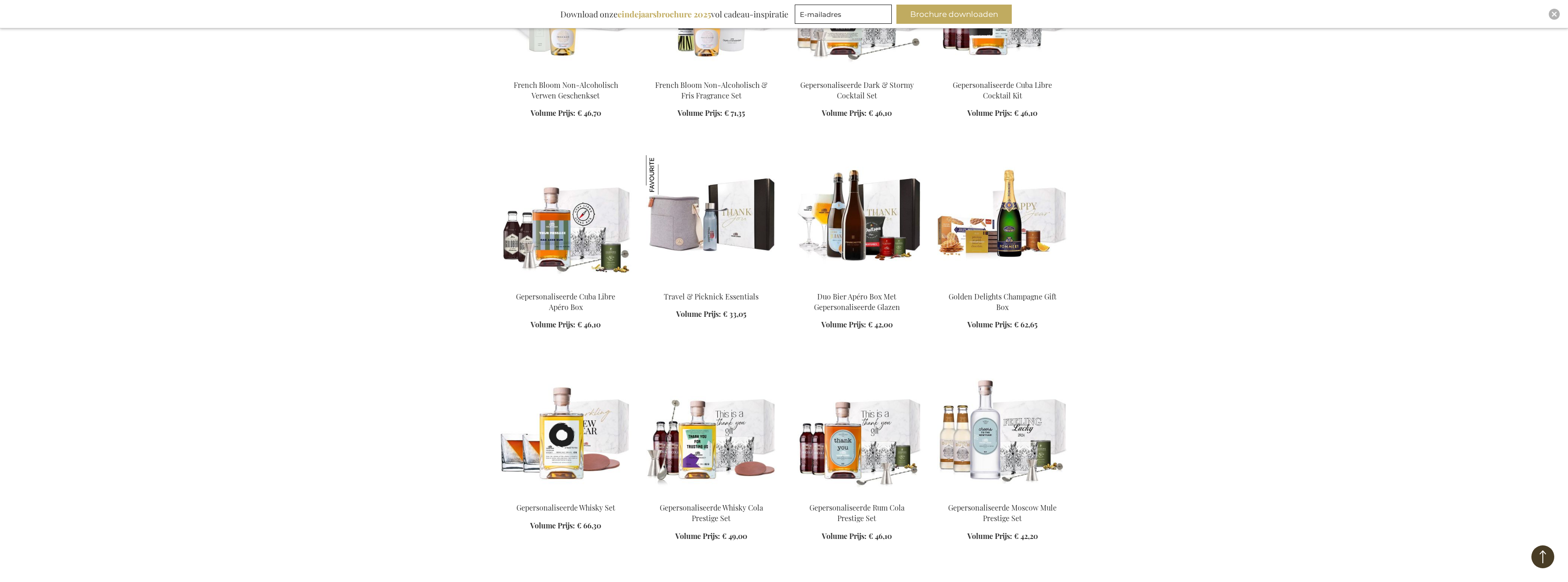
scroll to position [10584, 0]
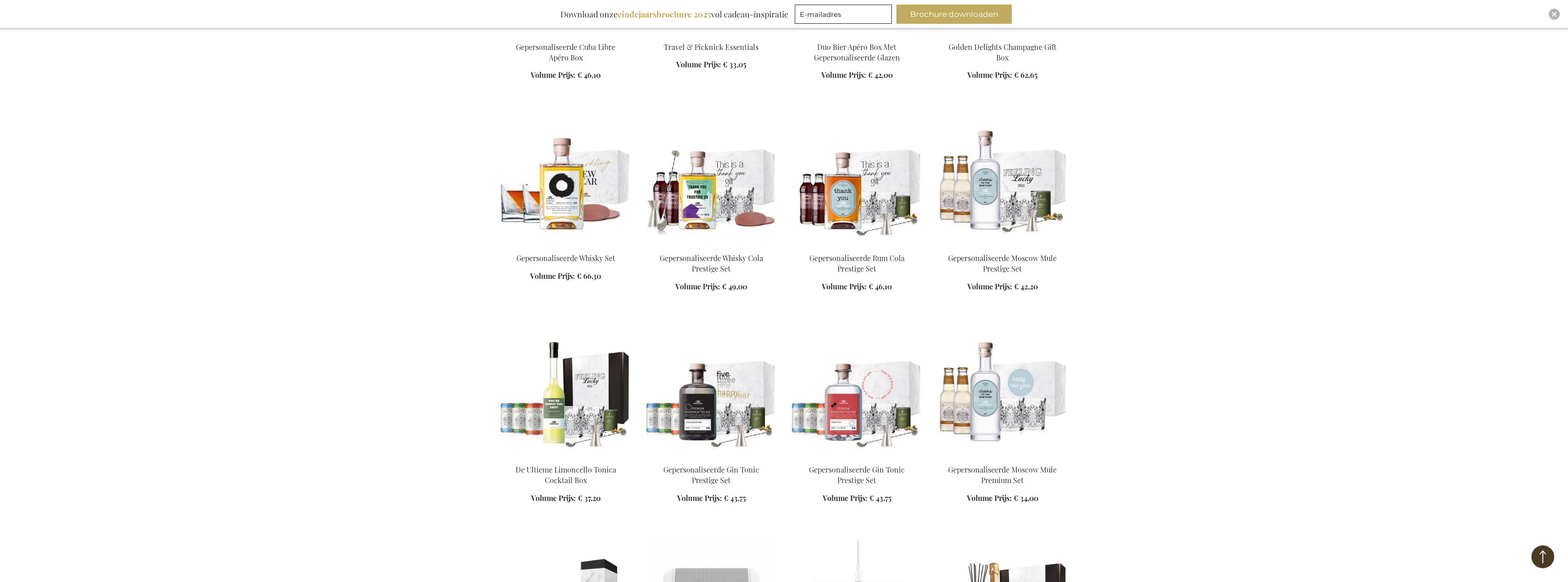
drag, startPoint x: 1429, startPoint y: 259, endPoint x: 1441, endPoint y: 356, distance: 97.7
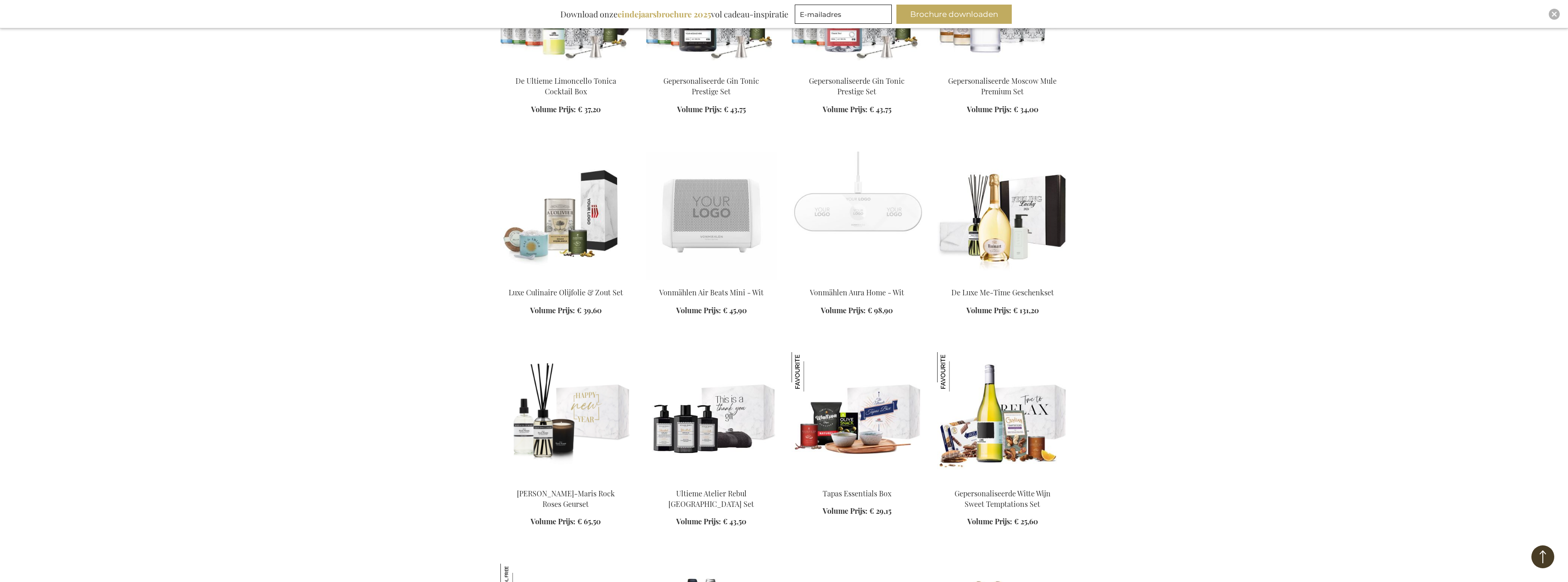
drag, startPoint x: 1414, startPoint y: 265, endPoint x: 1428, endPoint y: 348, distance: 84.2
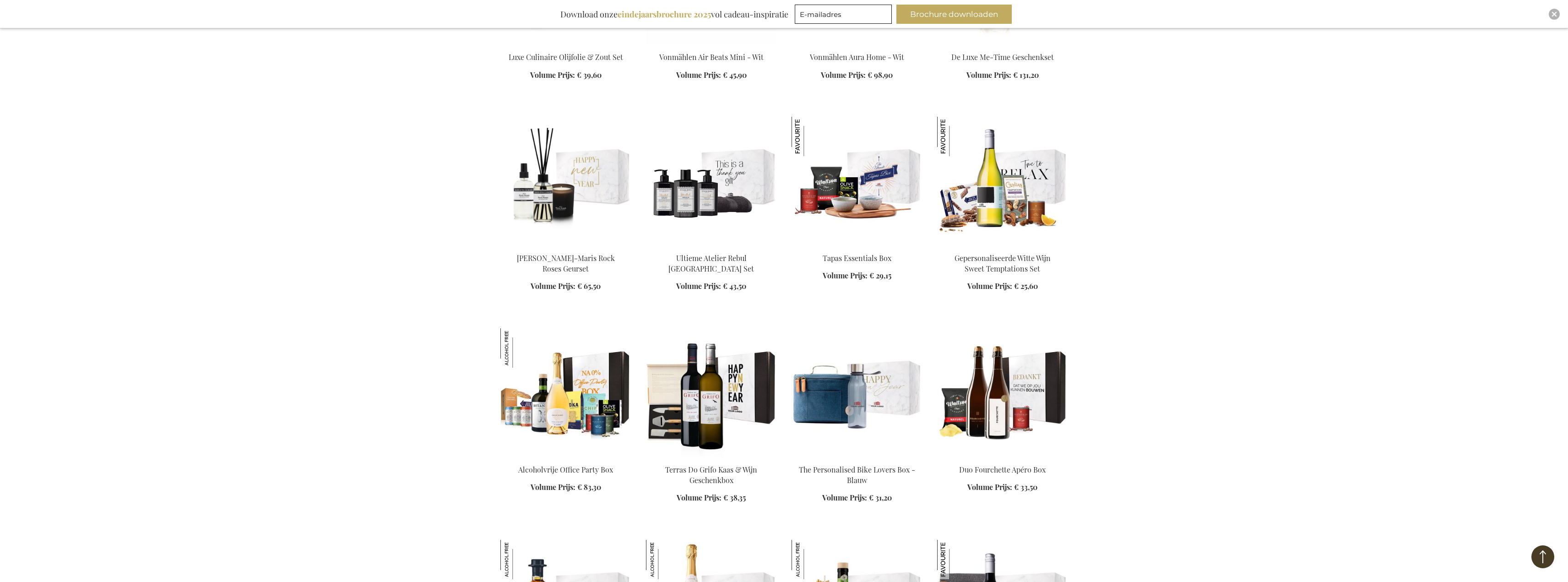
drag, startPoint x: 1423, startPoint y: 247, endPoint x: 1418, endPoint y: 301, distance: 54.2
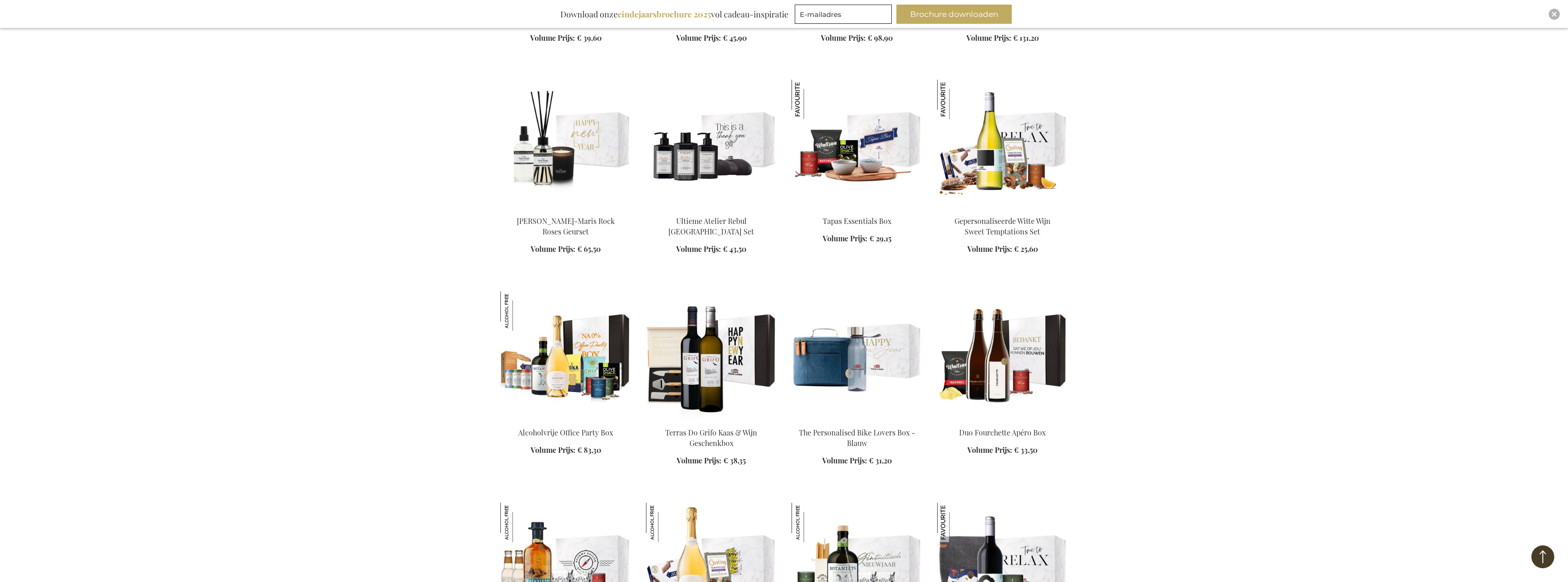
drag, startPoint x: 1425, startPoint y: 261, endPoint x: 1426, endPoint y: 344, distance: 83.0
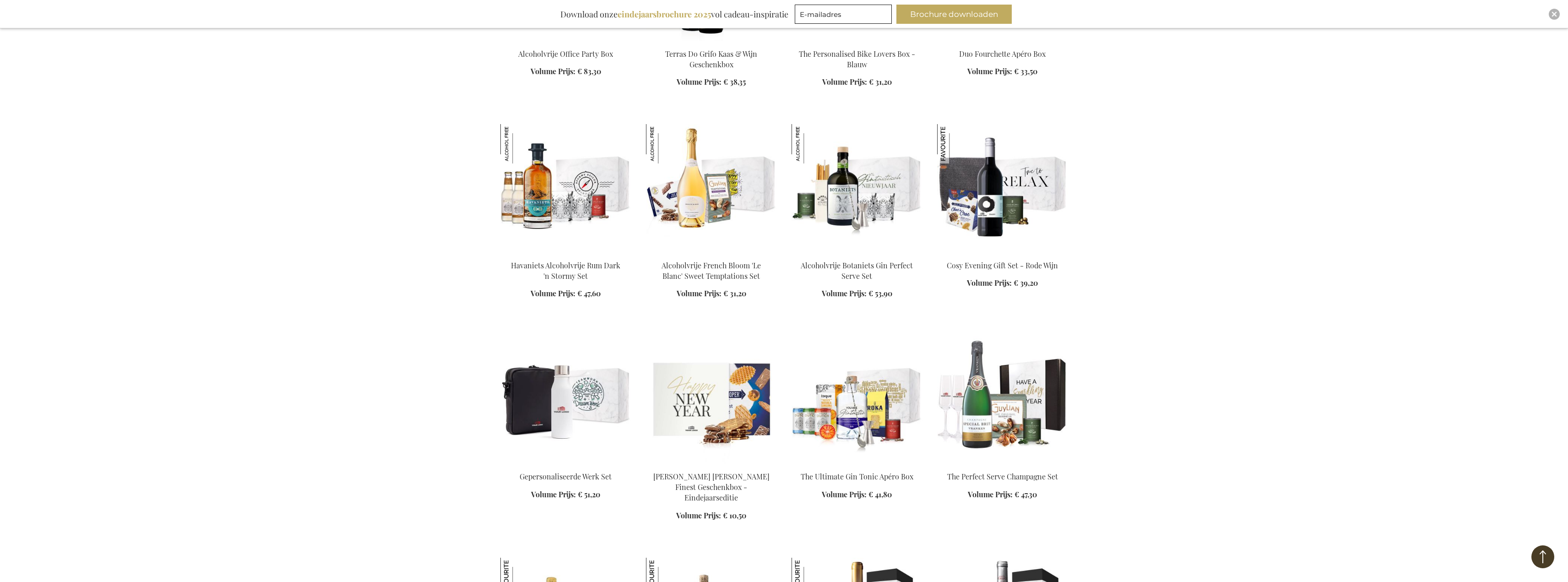
scroll to position [12390, 0]
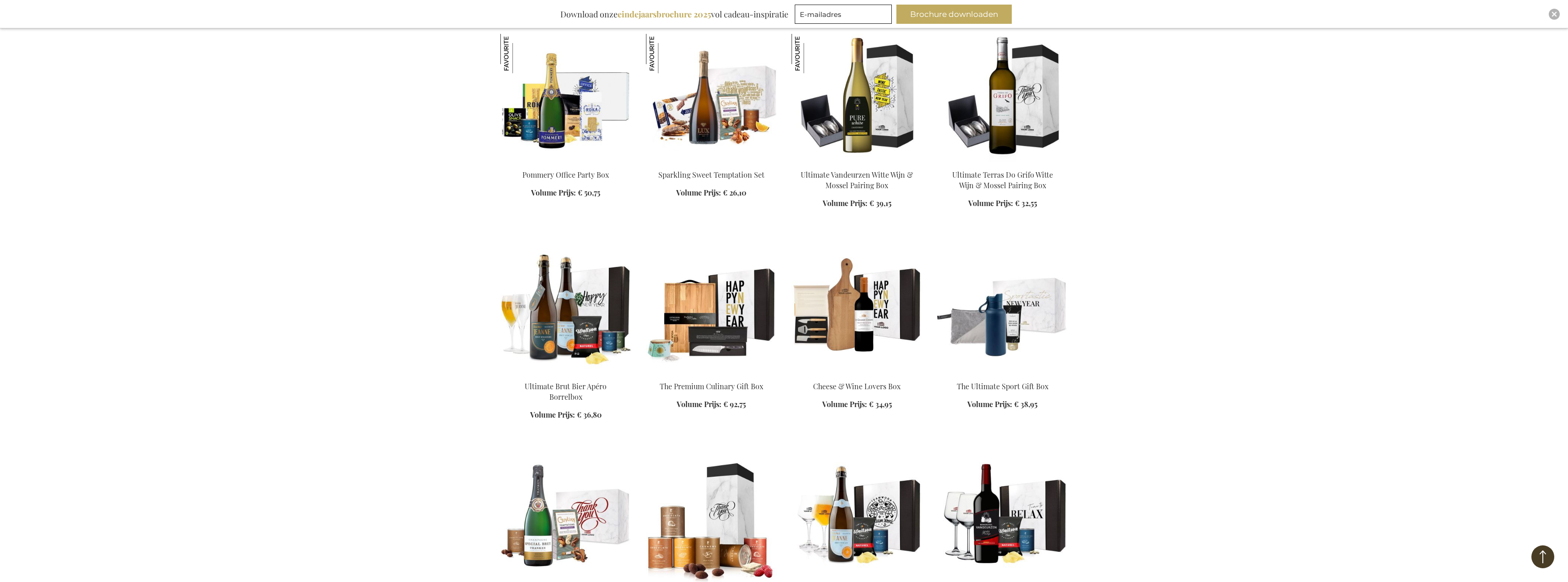
drag, startPoint x: 1368, startPoint y: 220, endPoint x: 1372, endPoint y: 346, distance: 126.1
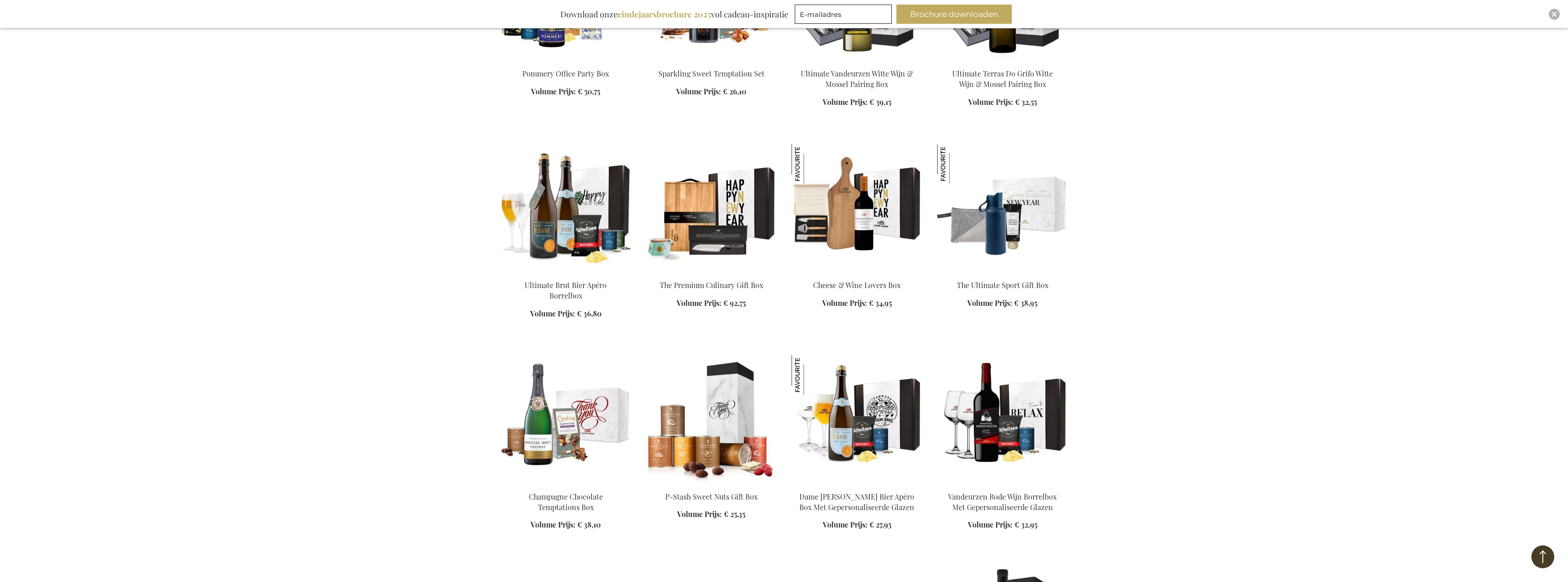
scroll to position [12571, 0]
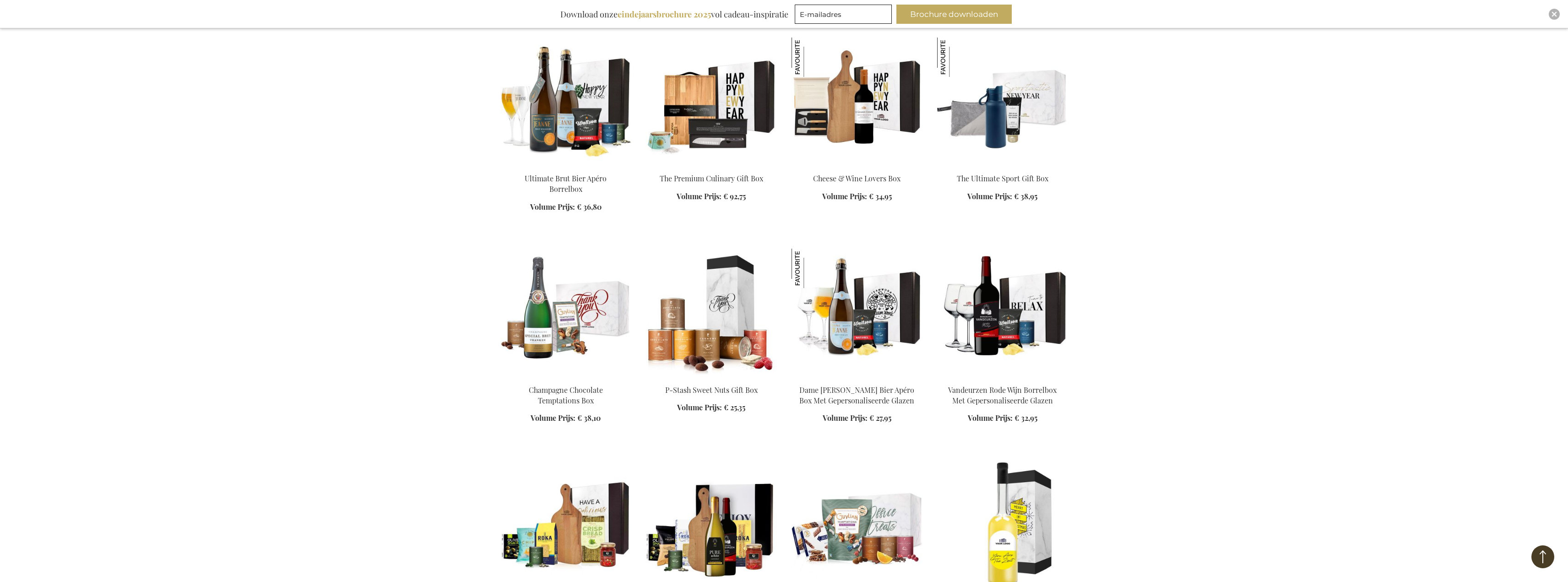
drag, startPoint x: 1377, startPoint y: 163, endPoint x: 1377, endPoint y: 234, distance: 71.0
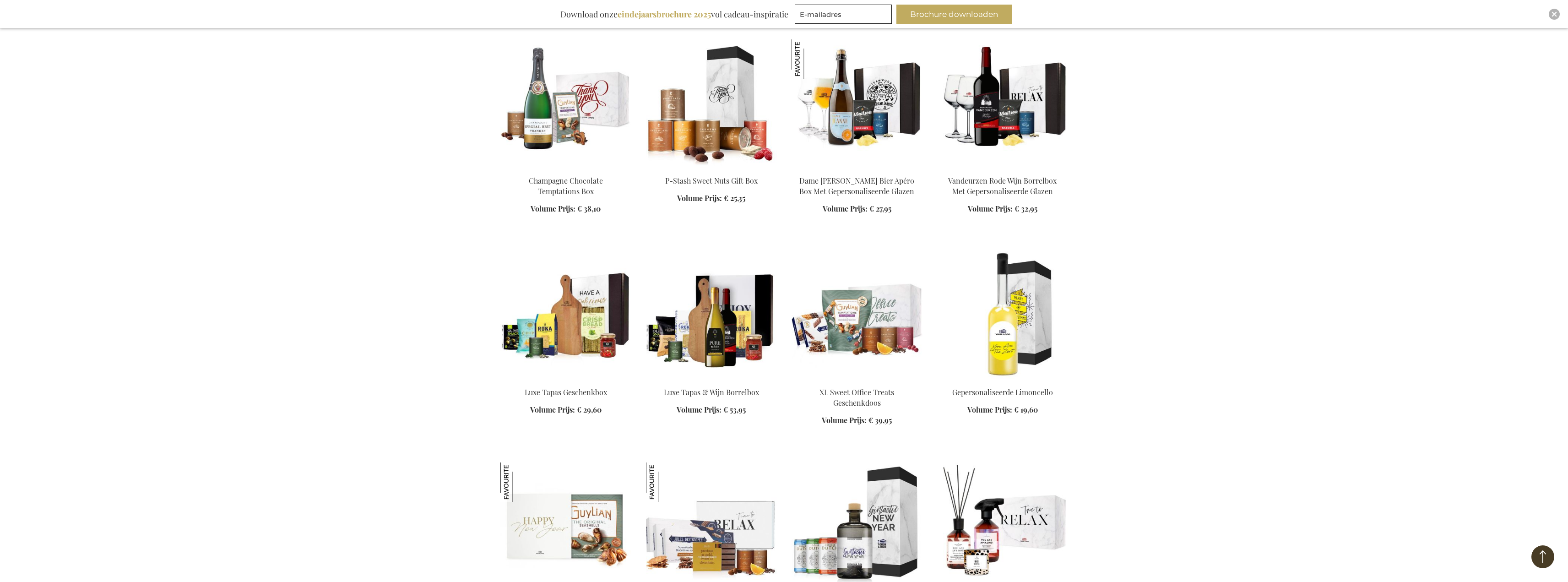
drag, startPoint x: 1369, startPoint y: 302, endPoint x: 1348, endPoint y: 359, distance: 60.7
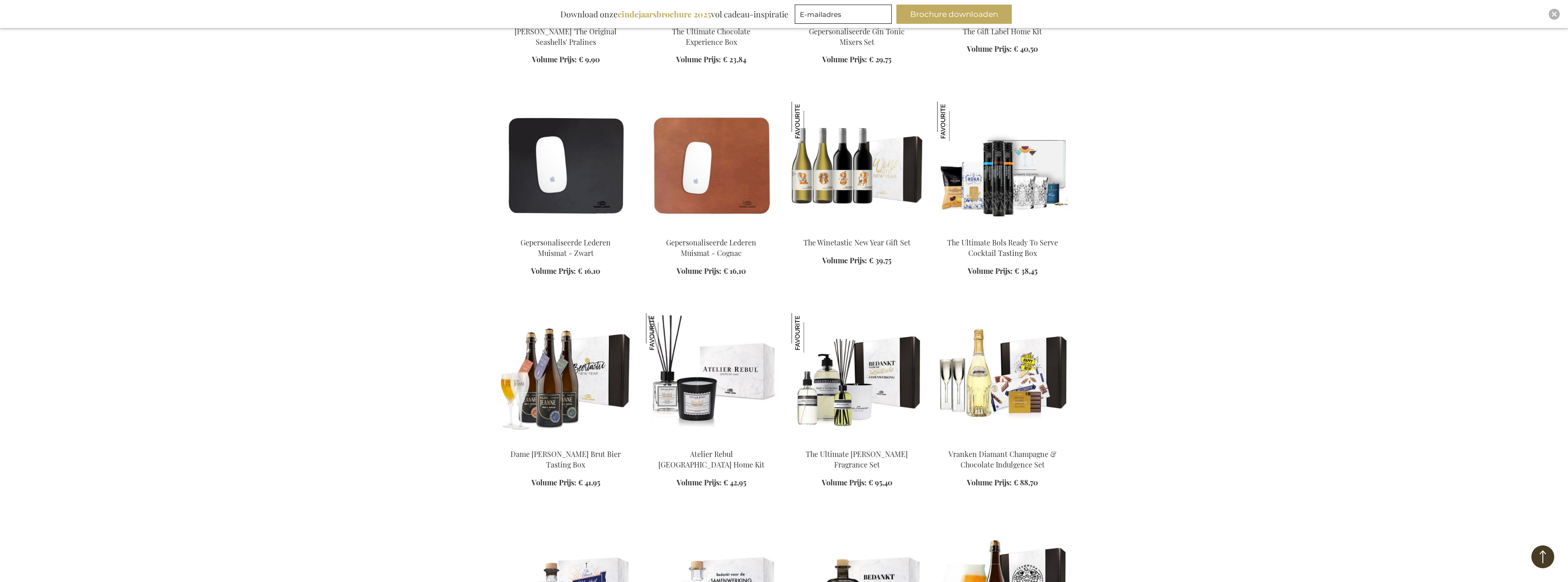
drag, startPoint x: 1369, startPoint y: 380, endPoint x: 1372, endPoint y: 444, distance: 64.1
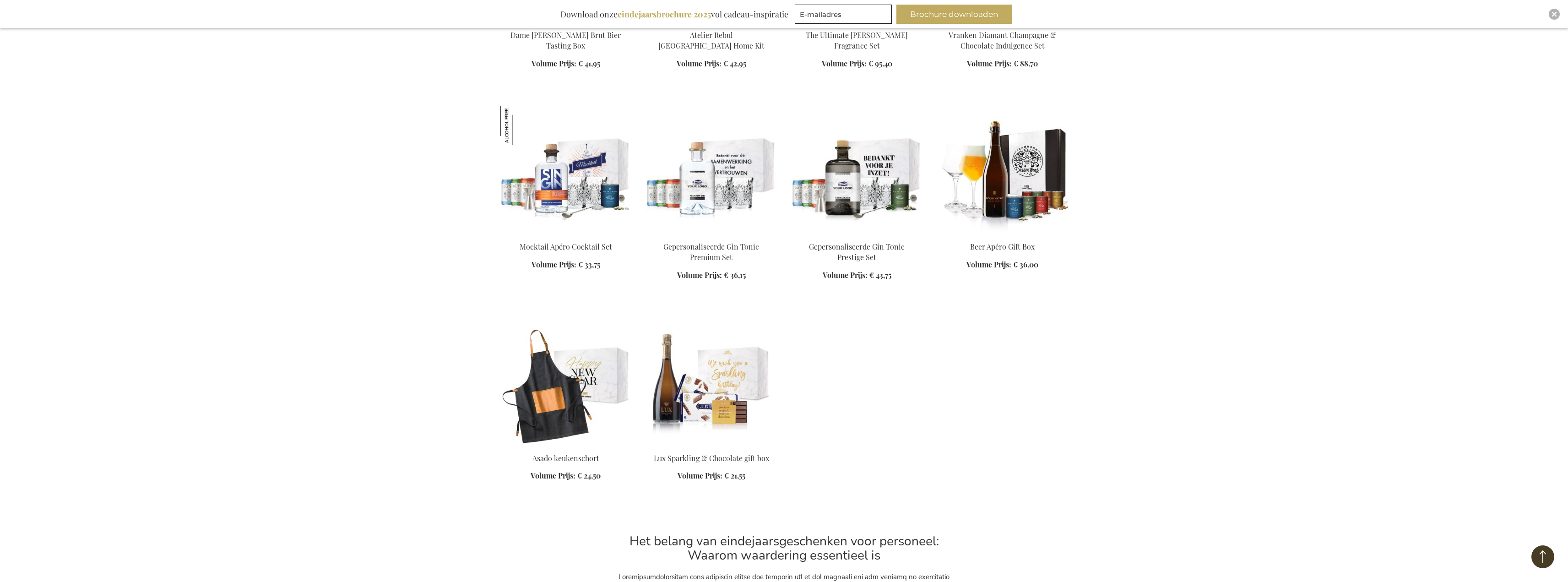
drag, startPoint x: 1373, startPoint y: 374, endPoint x: 1373, endPoint y: 402, distance: 28.0
